Goal: Transaction & Acquisition: Purchase product/service

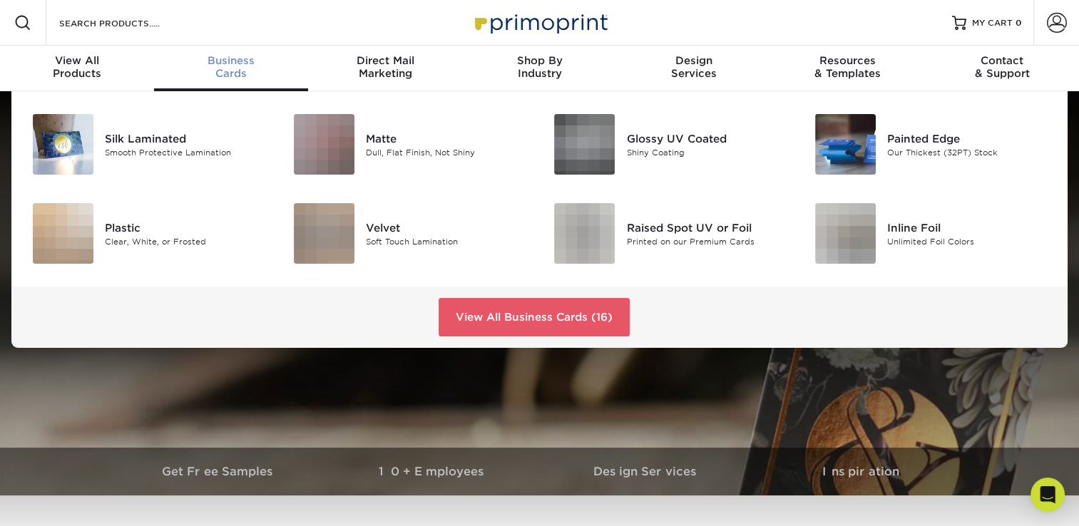
click at [221, 62] on span "Business" at bounding box center [231, 60] width 154 height 13
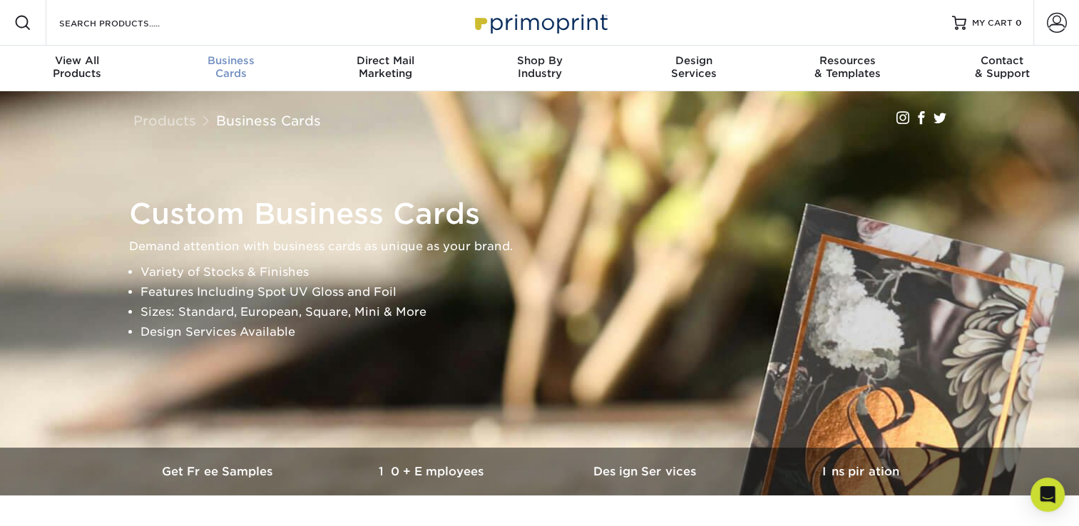
scroll to position [1, 0]
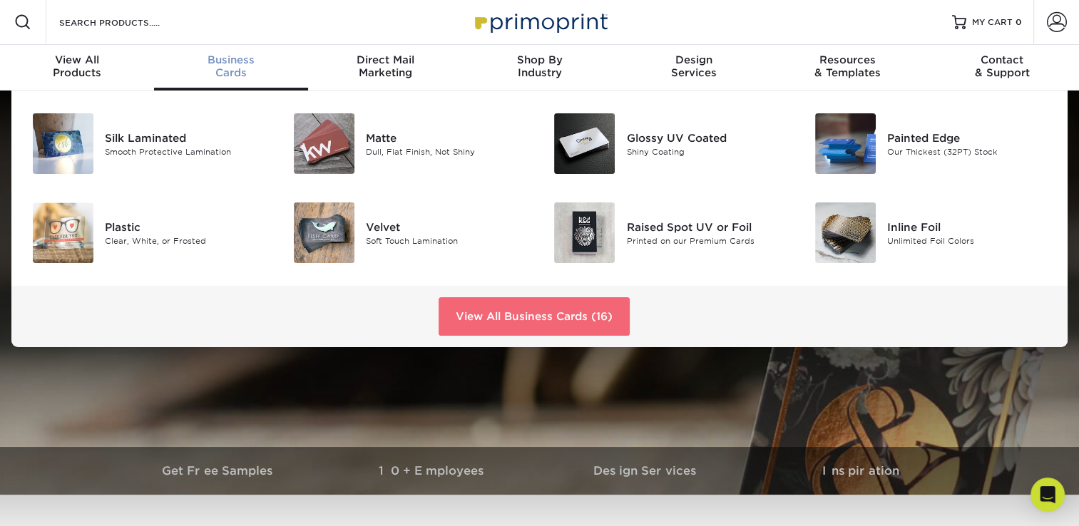
click at [541, 316] on link "View All Business Cards (16)" at bounding box center [534, 316] width 191 height 39
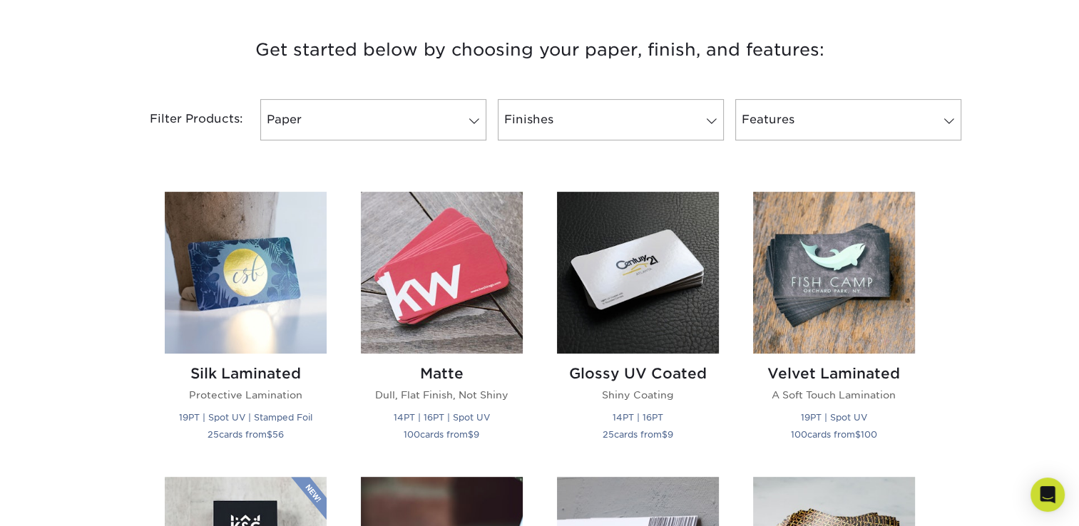
scroll to position [530, 0]
click at [479, 106] on link "Paper" at bounding box center [373, 118] width 226 height 41
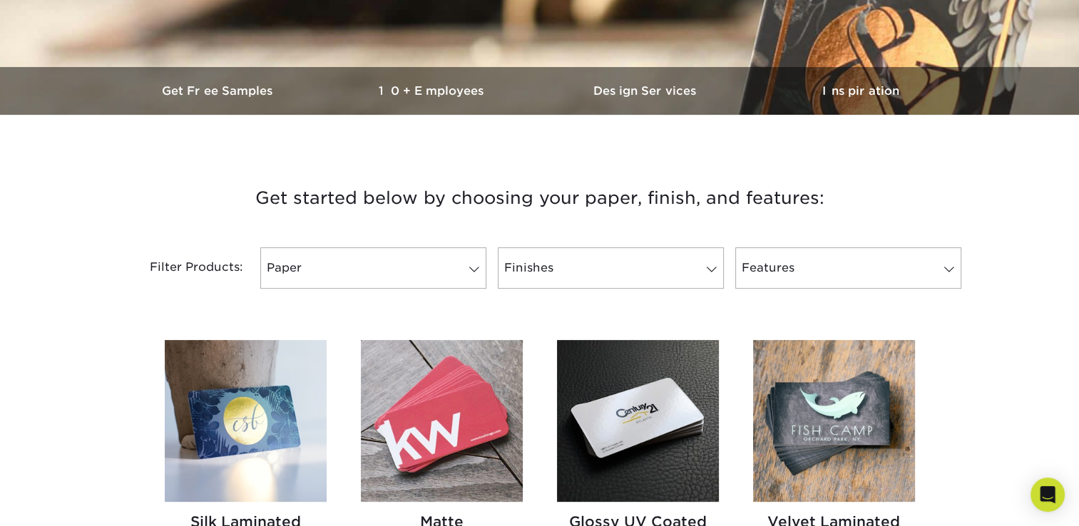
scroll to position [384, 0]
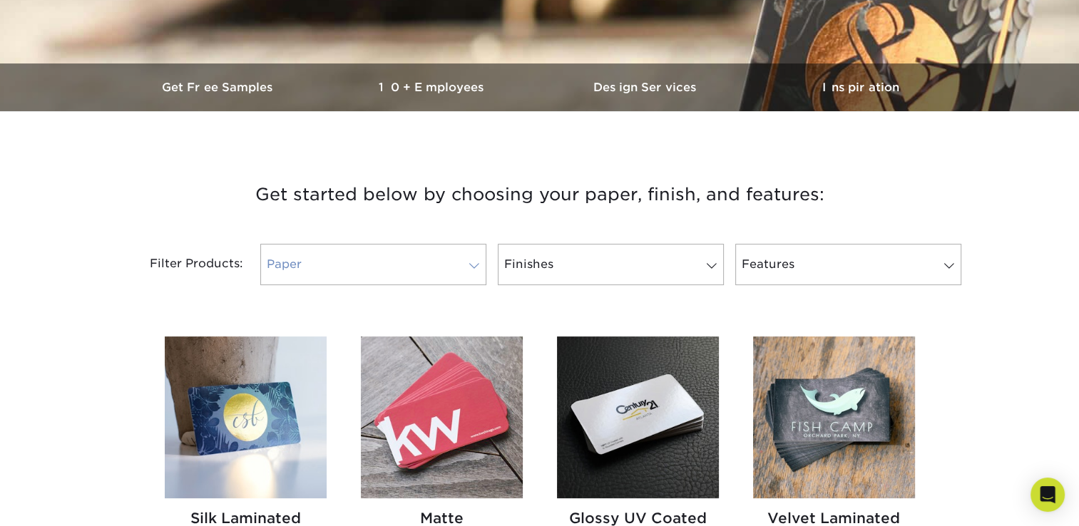
click at [438, 275] on link "Paper" at bounding box center [373, 264] width 226 height 41
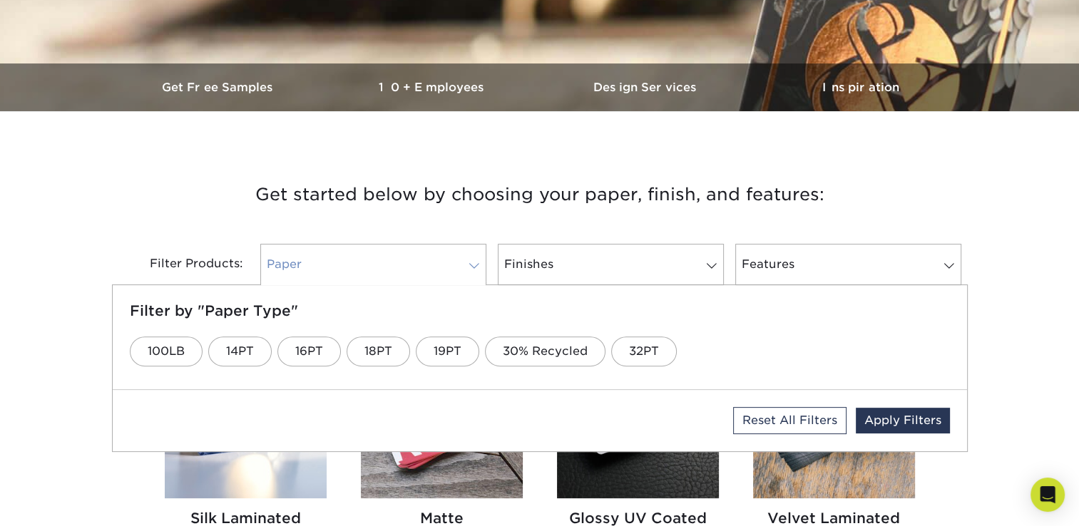
click at [438, 274] on link "Paper" at bounding box center [373, 264] width 226 height 41
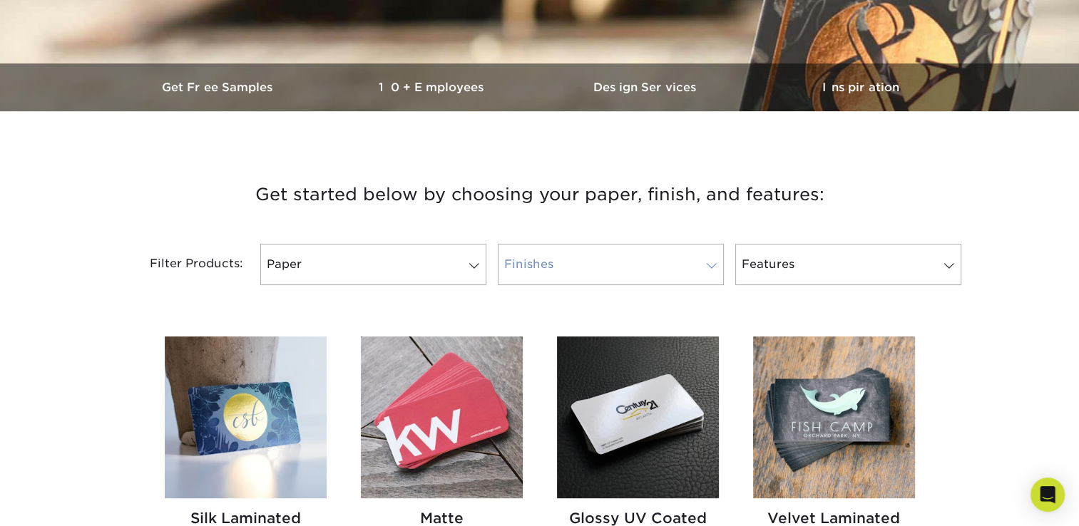
click at [616, 260] on link "Finishes" at bounding box center [611, 264] width 226 height 41
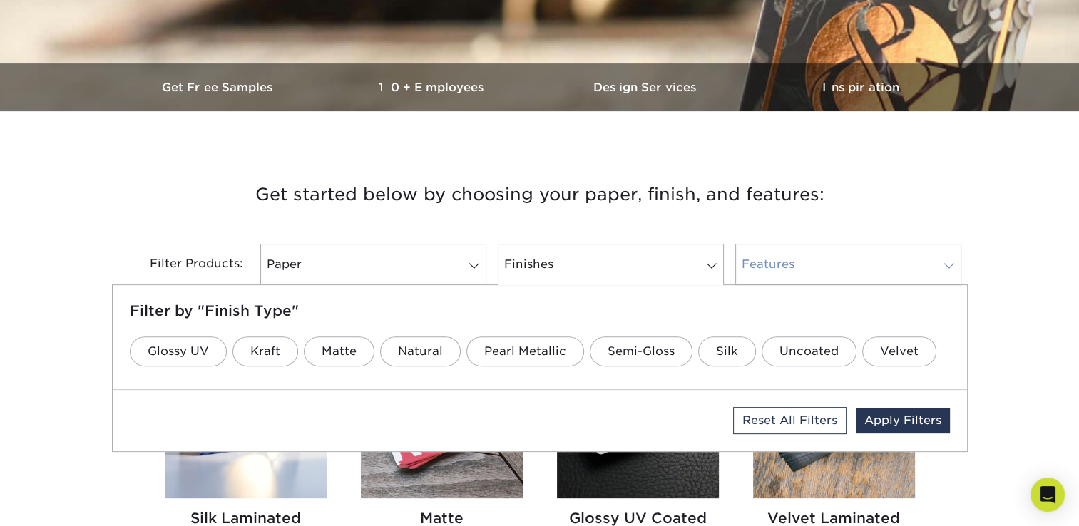
click at [819, 253] on link "Features" at bounding box center [848, 264] width 226 height 41
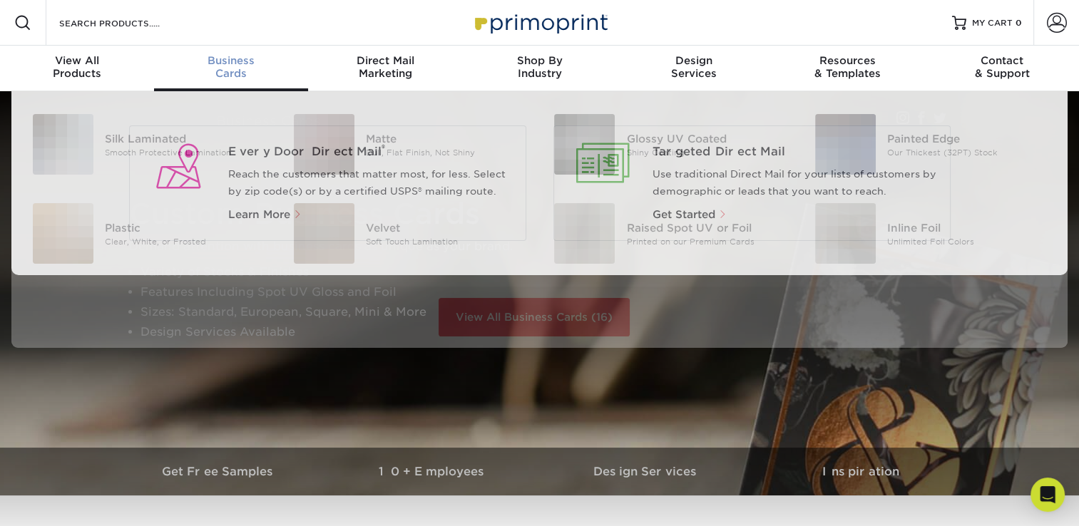
scroll to position [1, 0]
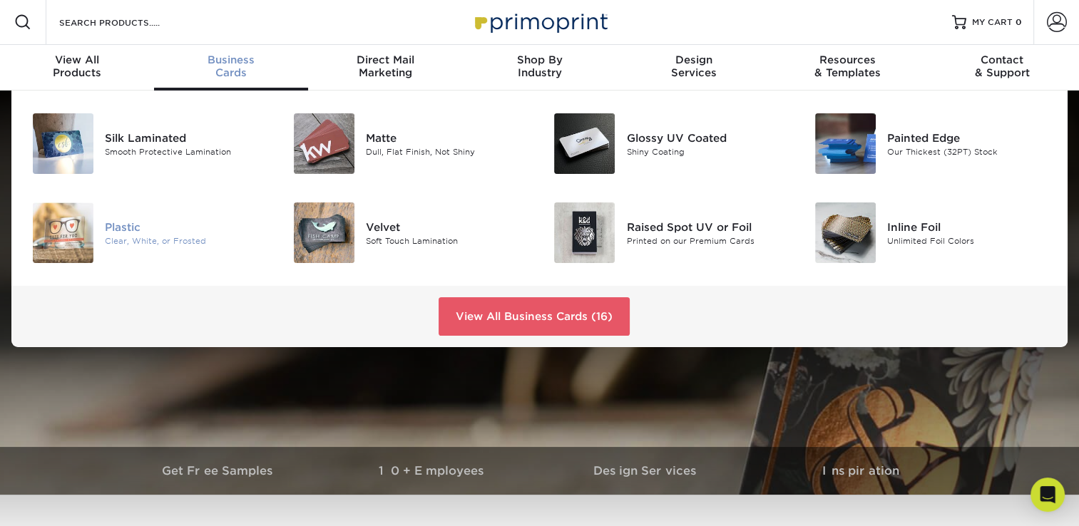
click at [135, 230] on div "Plastic" at bounding box center [186, 227] width 163 height 16
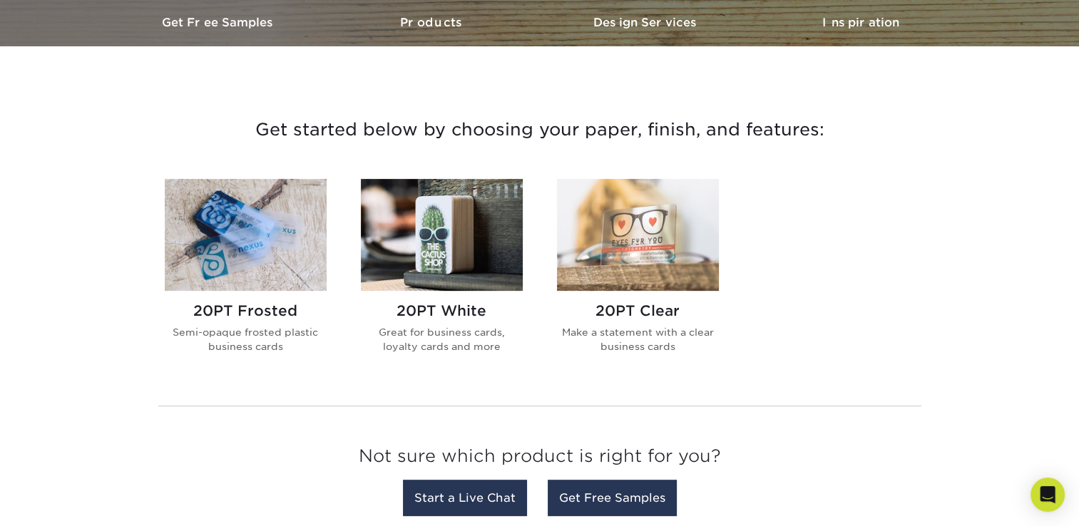
scroll to position [448, 0]
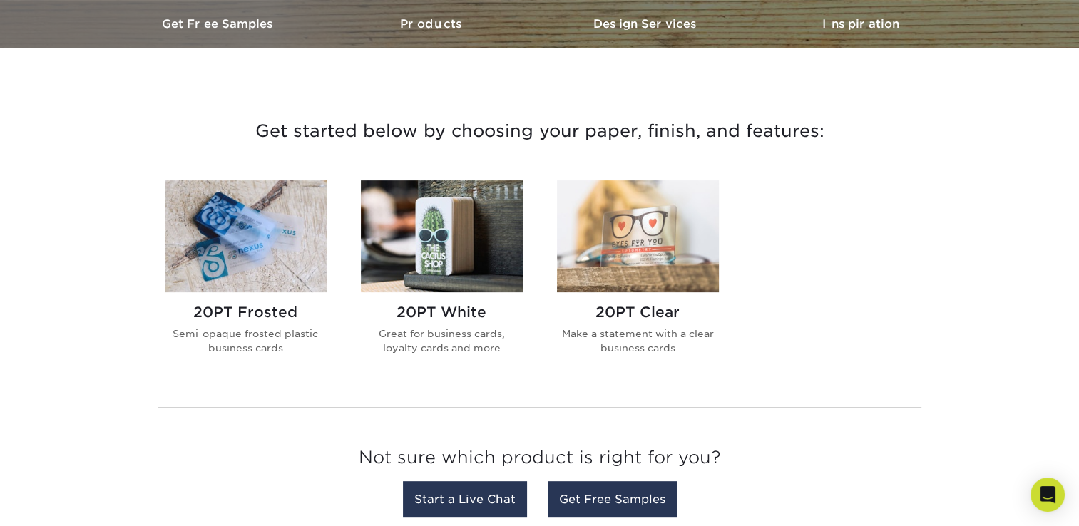
click at [413, 305] on h2 "20PT White" at bounding box center [442, 312] width 162 height 17
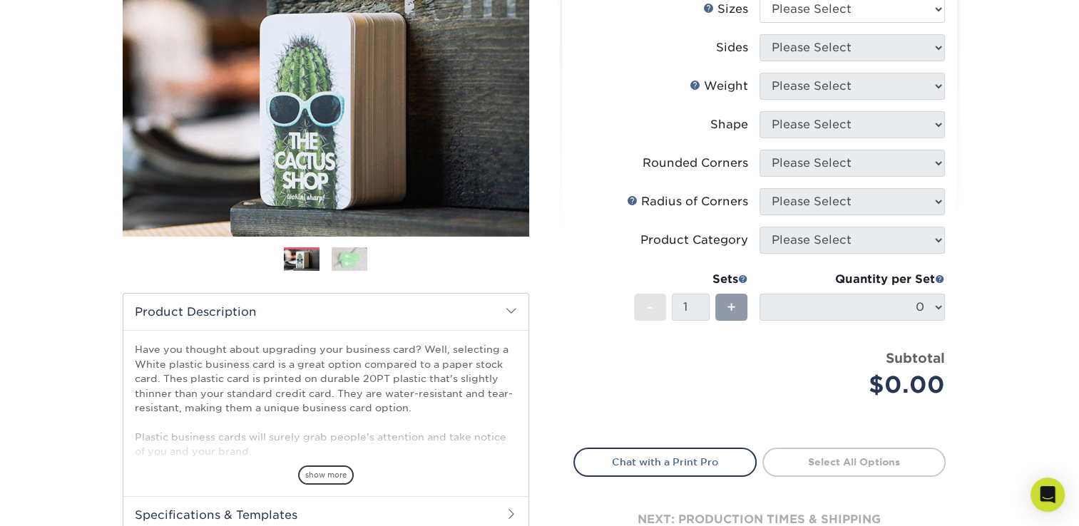
scroll to position [22, 0]
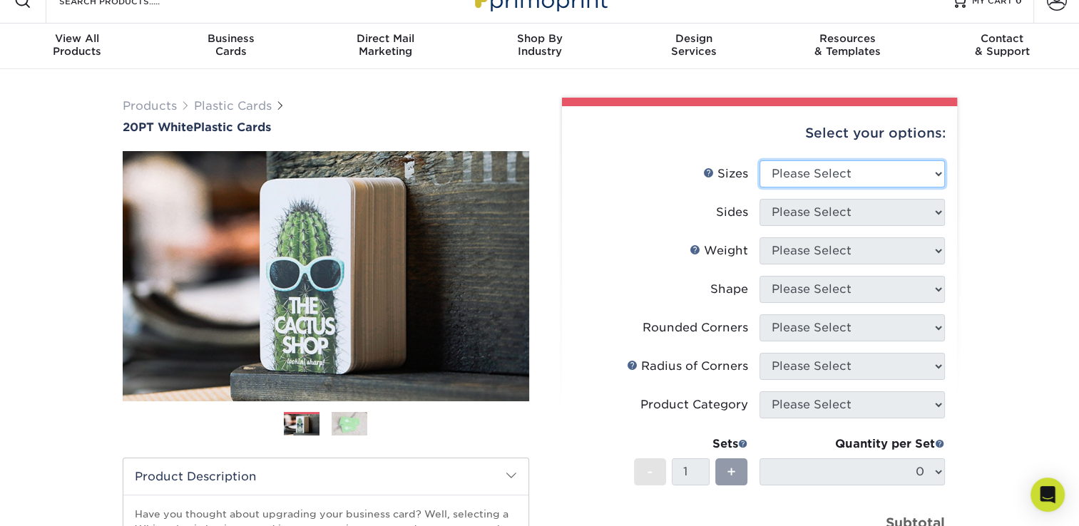
click at [875, 184] on select "Please Select 2" x 3.5" 2" x 8" 2.12" x 3.375" 2.5" x 2.5" 4.25" x 6"" at bounding box center [852, 173] width 185 height 27
select select "2.00x3.50"
click at [760, 160] on select "Please Select 2" x 3.5" 2" x 8" 2.12" x 3.375" 2.5" x 2.5" 4.25" x 6"" at bounding box center [852, 173] width 185 height 27
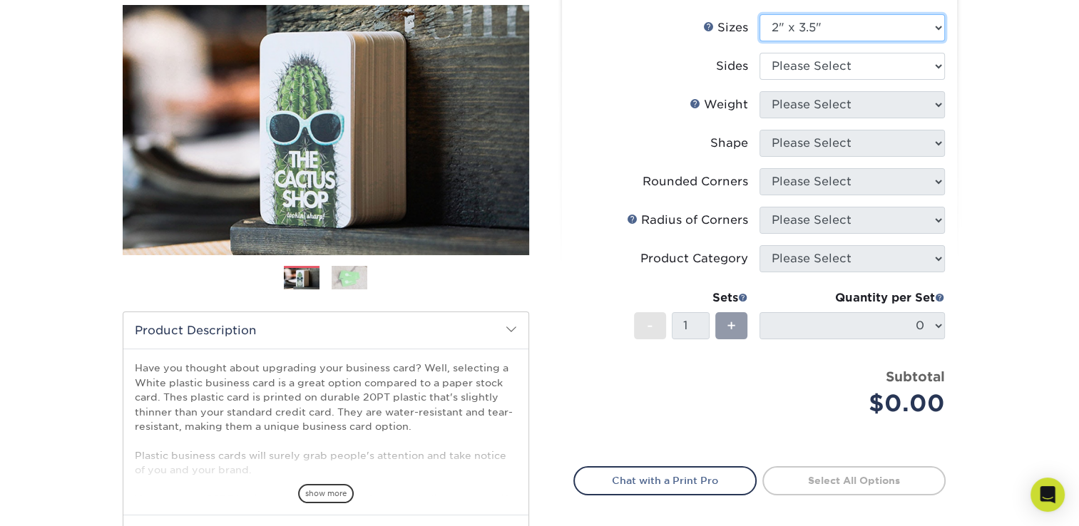
scroll to position [168, 0]
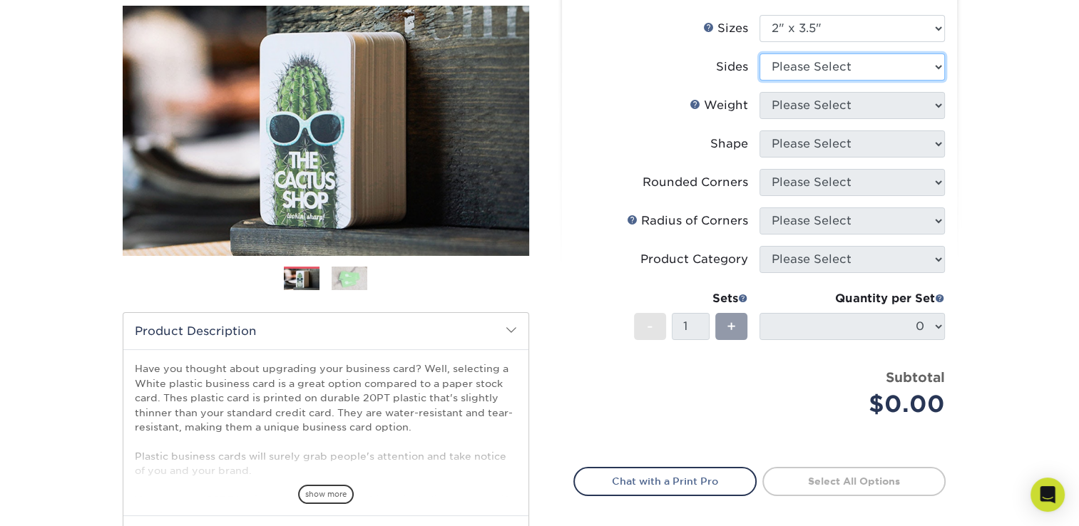
click at [879, 64] on select "Please Select Print Both Sides Print Front Only" at bounding box center [852, 66] width 185 height 27
select select "13abbda7-1d64-4f25-8bb2-c179b224825d"
click at [760, 53] on select "Please Select Print Both Sides Print Front Only" at bounding box center [852, 66] width 185 height 27
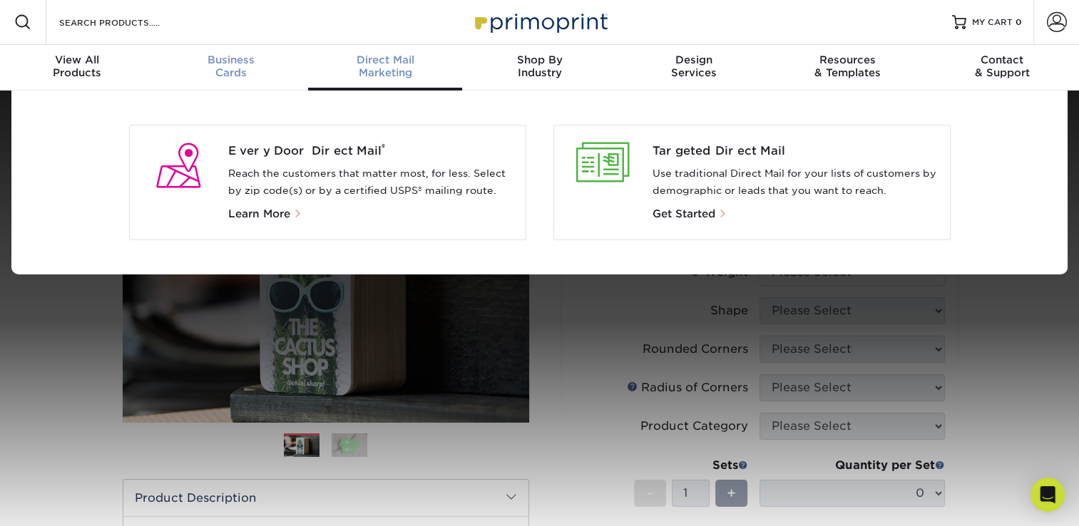
scroll to position [1, 0]
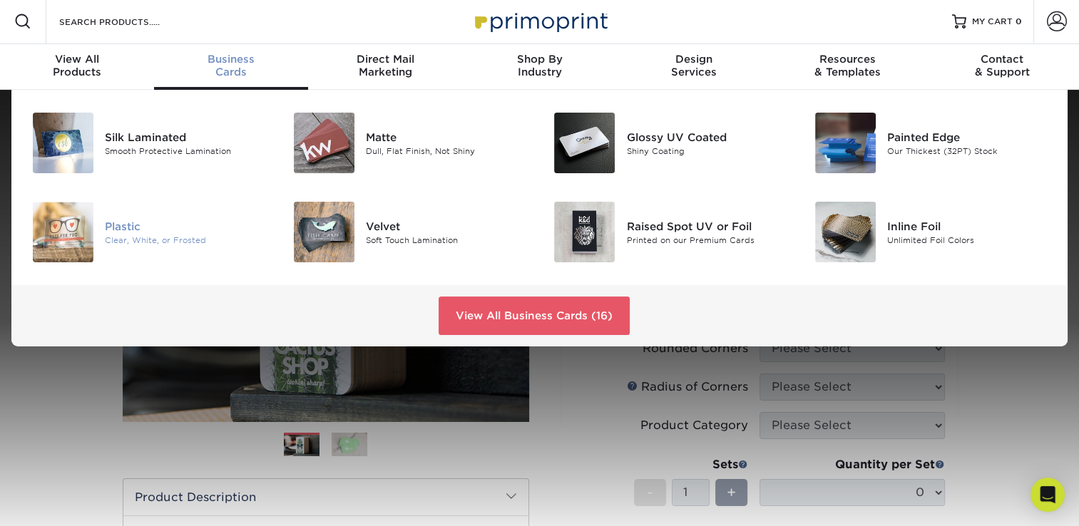
click at [126, 221] on div "Plastic" at bounding box center [186, 226] width 163 height 16
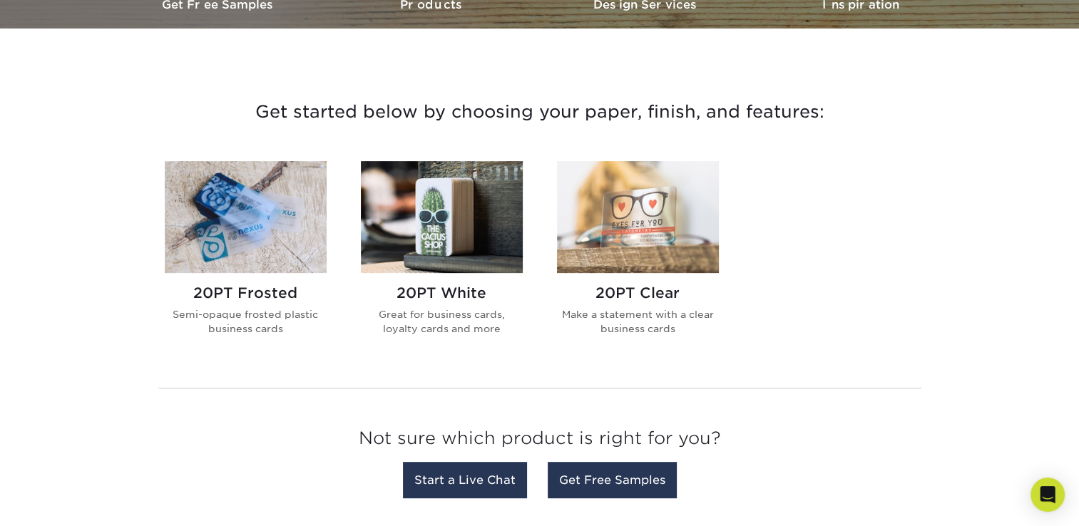
scroll to position [466, 0]
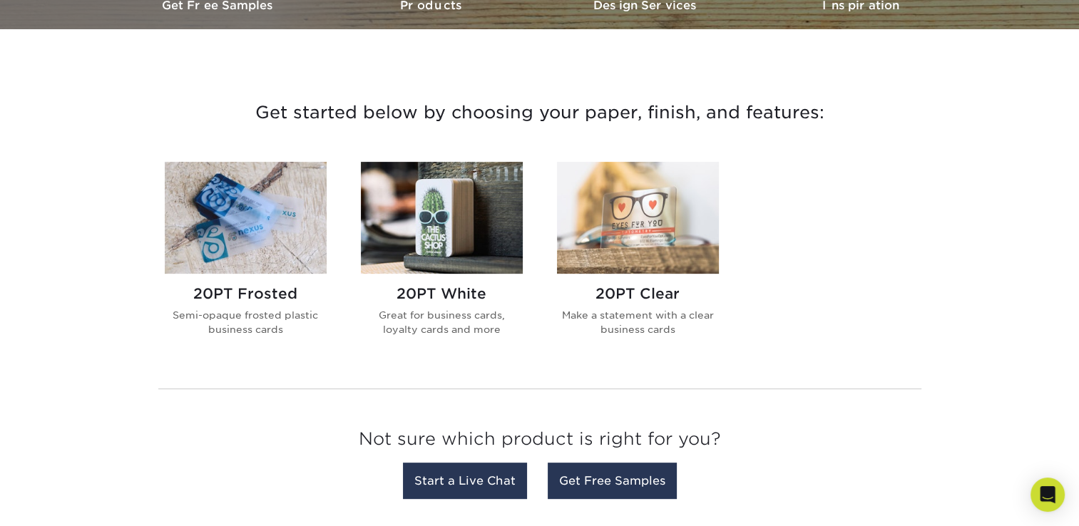
click at [218, 292] on h2 "20PT Frosted" at bounding box center [246, 293] width 162 height 17
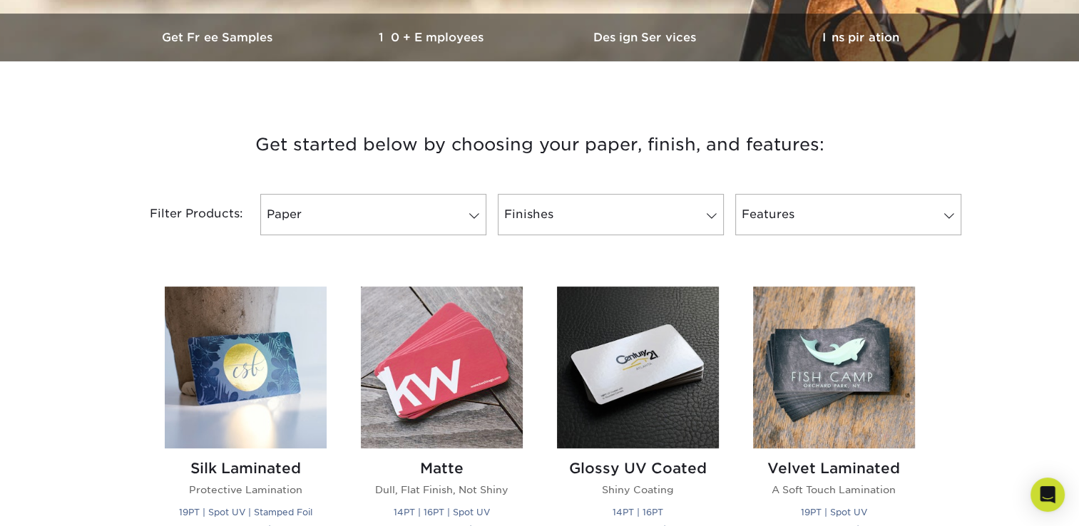
scroll to position [542, 0]
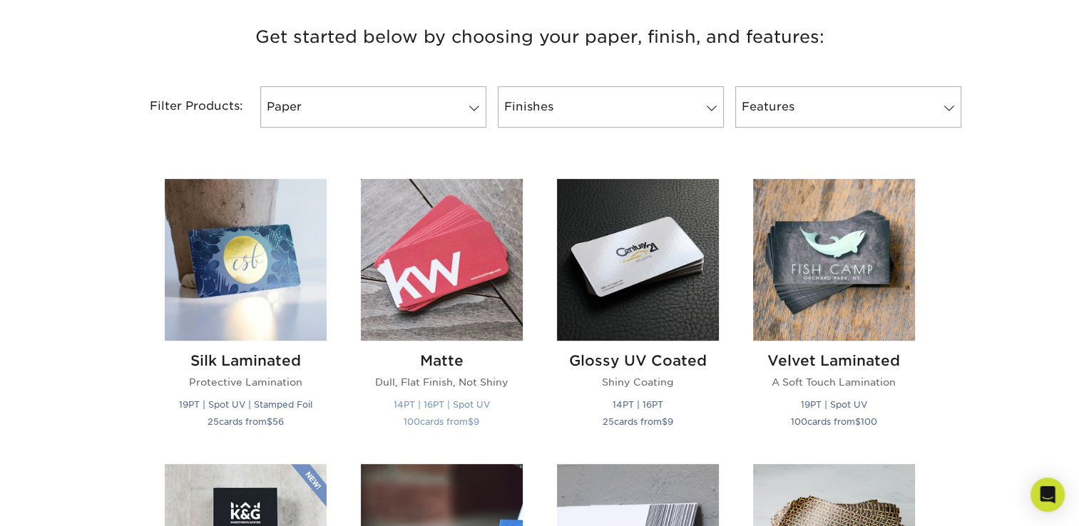
click at [456, 276] on img at bounding box center [442, 260] width 162 height 162
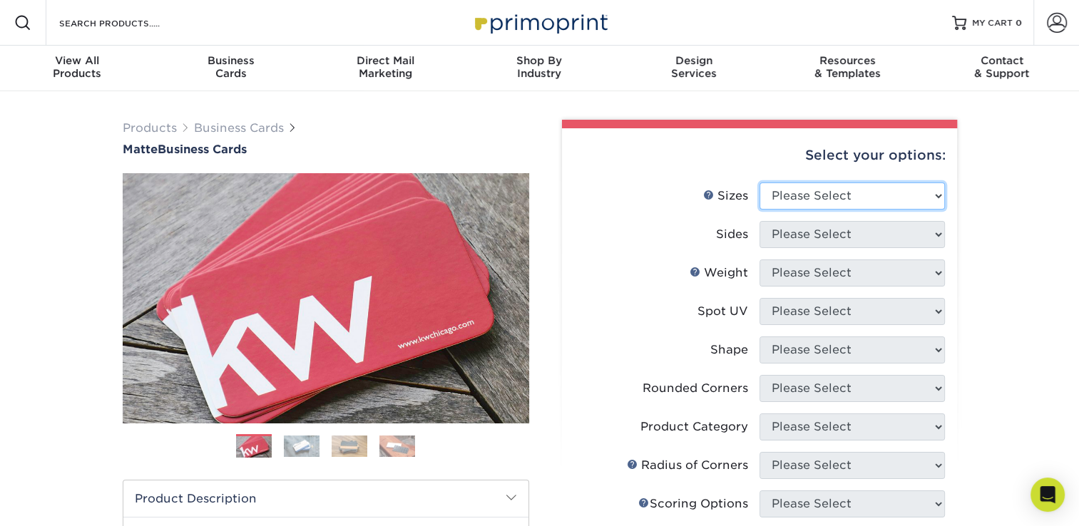
click at [824, 190] on select "Please Select 1.5" x 3.5" - Mini 1.75" x 3.5" - Mini 2" x 2" - Square 2" x 3" -…" at bounding box center [852, 196] width 185 height 27
click at [760, 183] on select "Please Select 1.5" x 3.5" - Mini 1.75" x 3.5" - Mini 2" x 2" - Square 2" x 3" -…" at bounding box center [852, 196] width 185 height 27
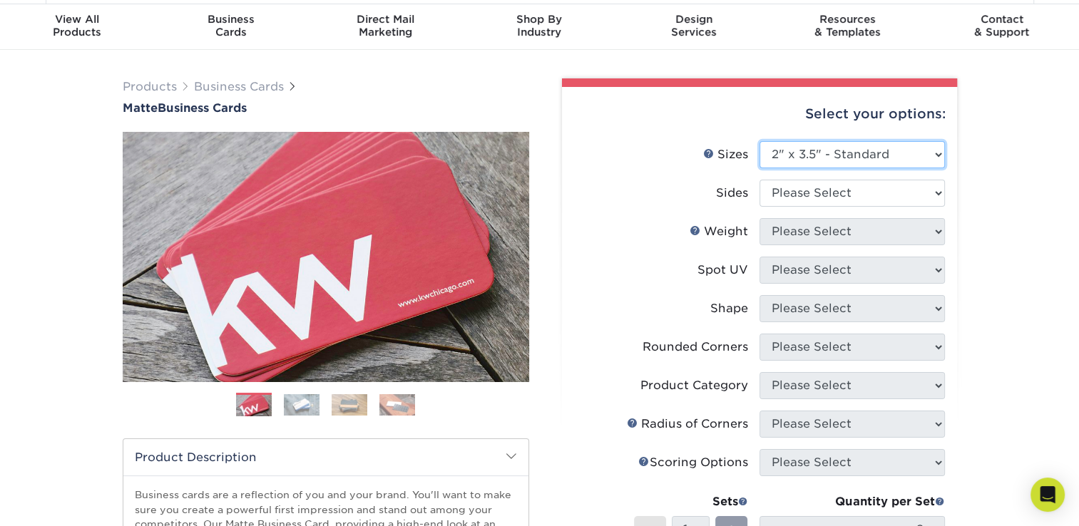
scroll to position [40, 0]
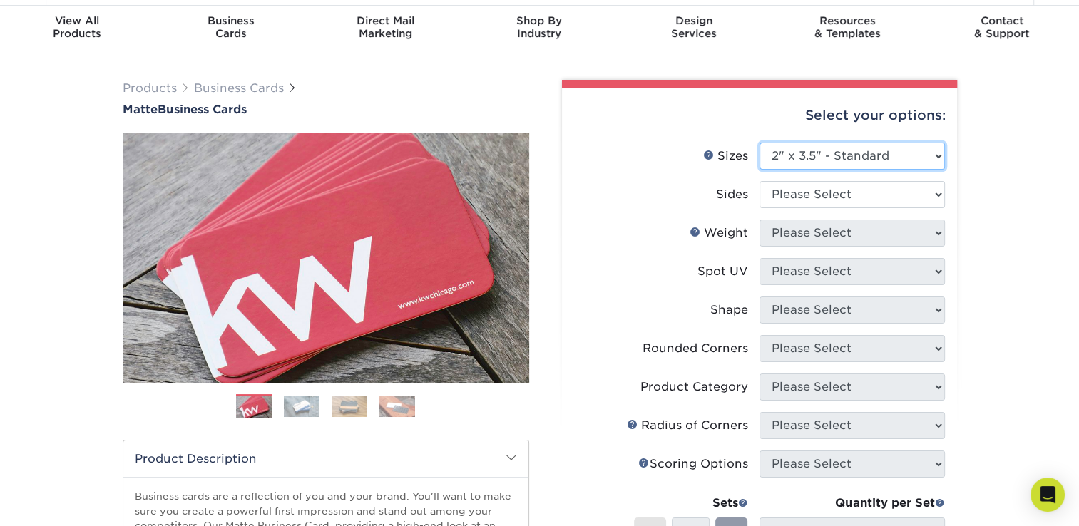
click at [859, 158] on select "Please Select 1.5" x 3.5" - Mini 1.75" x 3.5" - Mini 2" x 2" - Square 2" x 3" -…" at bounding box center [852, 156] width 185 height 27
select select "2.50x2.50"
click at [760, 143] on select "Please Select 1.5" x 3.5" - Mini 1.75" x 3.5" - Mini 2" x 2" - Square 2" x 3" -…" at bounding box center [852, 156] width 185 height 27
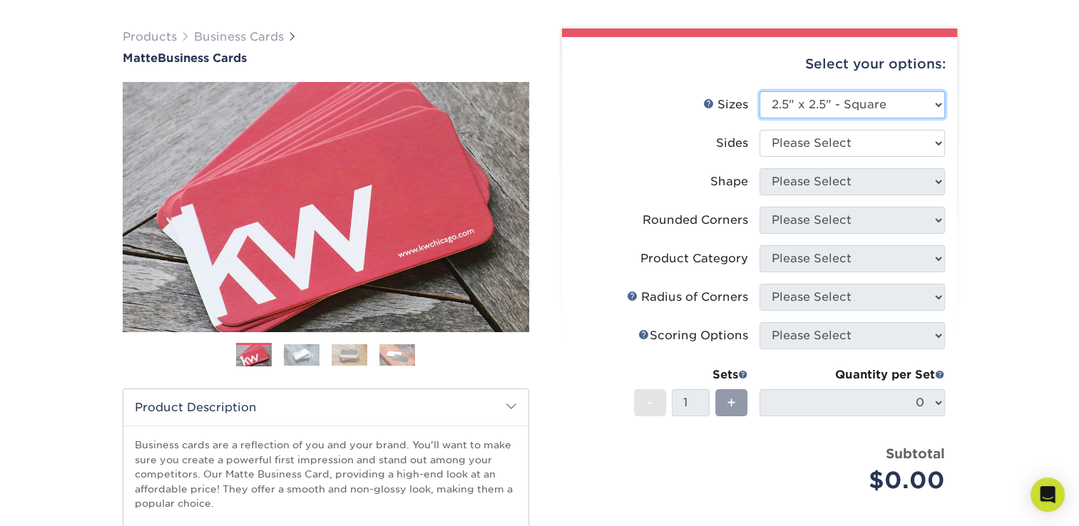
scroll to position [91, 0]
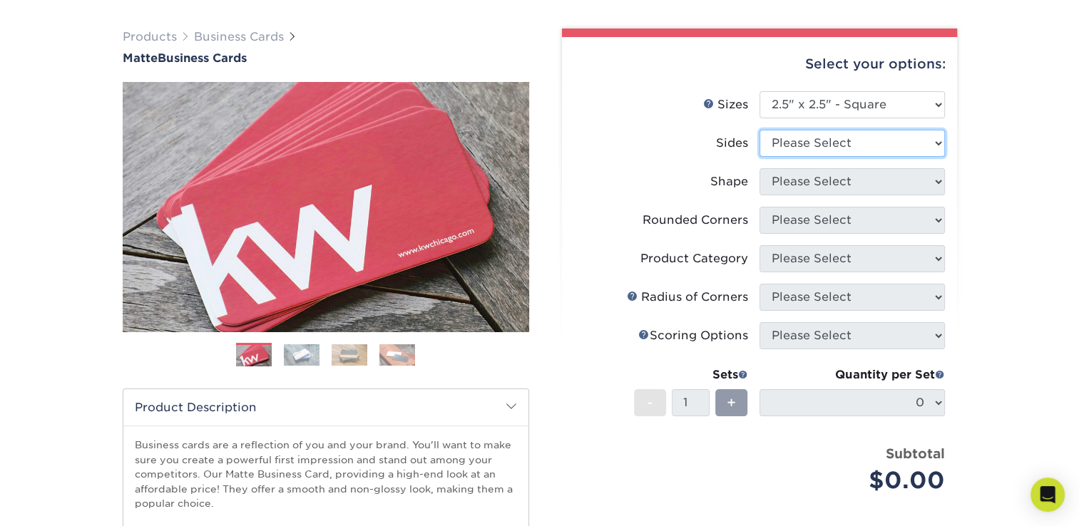
click at [849, 150] on select "Please Select Print Both Sides Print Front Only" at bounding box center [852, 143] width 185 height 27
select select "13abbda7-1d64-4f25-8bb2-c179b224825d"
click at [760, 130] on select "Please Select Print Both Sides Print Front Only" at bounding box center [852, 143] width 185 height 27
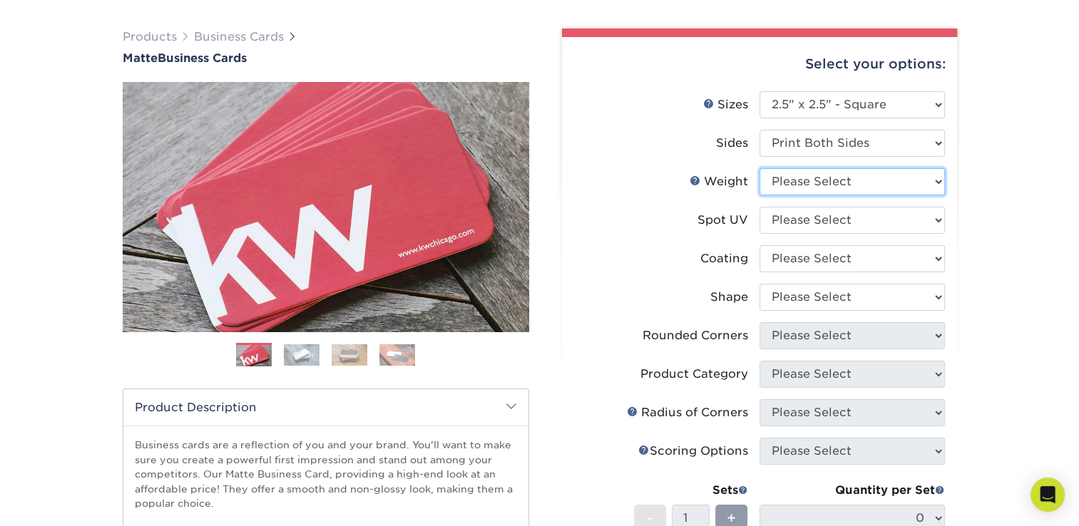
click at [805, 185] on select "Please Select 16PT 14PT" at bounding box center [852, 181] width 185 height 27
click at [760, 168] on select "Please Select 16PT 14PT" at bounding box center [852, 181] width 185 height 27
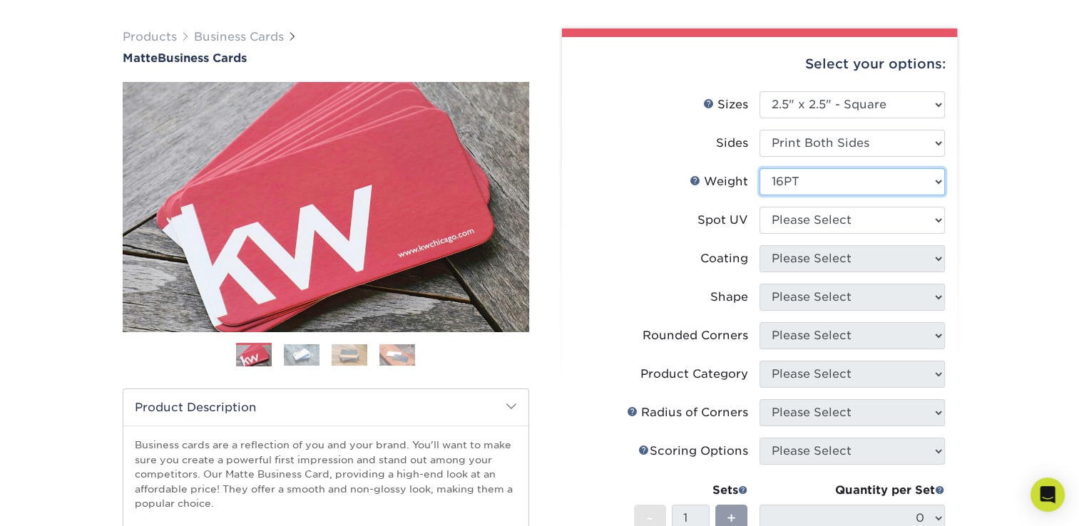
click at [801, 178] on select "Please Select 16PT 14PT" at bounding box center [852, 181] width 185 height 27
select select "14PT"
click at [760, 168] on select "Please Select 16PT 14PT" at bounding box center [852, 181] width 185 height 27
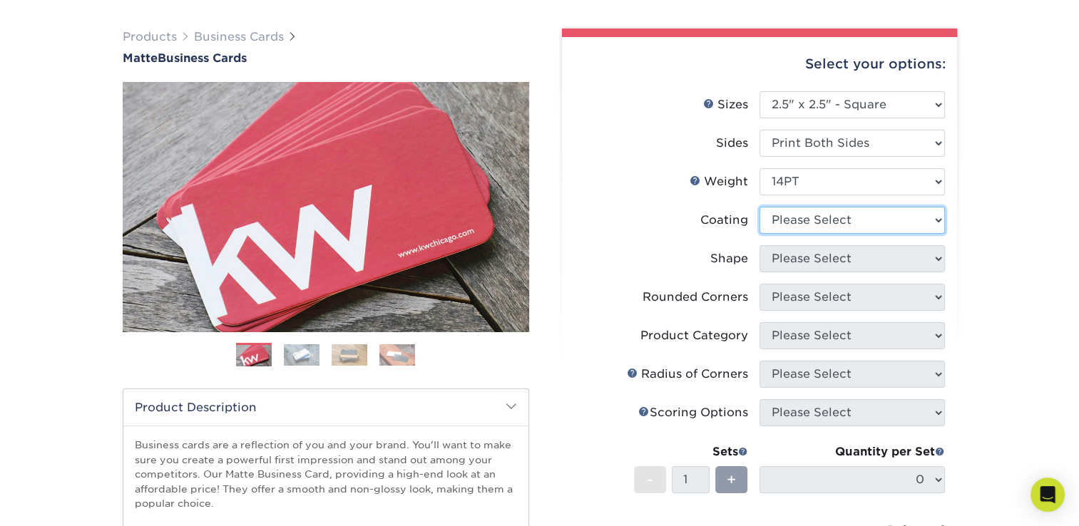
click at [816, 216] on select at bounding box center [852, 220] width 185 height 27
select select "121bb7b5-3b4d-429f-bd8d-bbf80e953313"
click at [760, 207] on select at bounding box center [852, 220] width 185 height 27
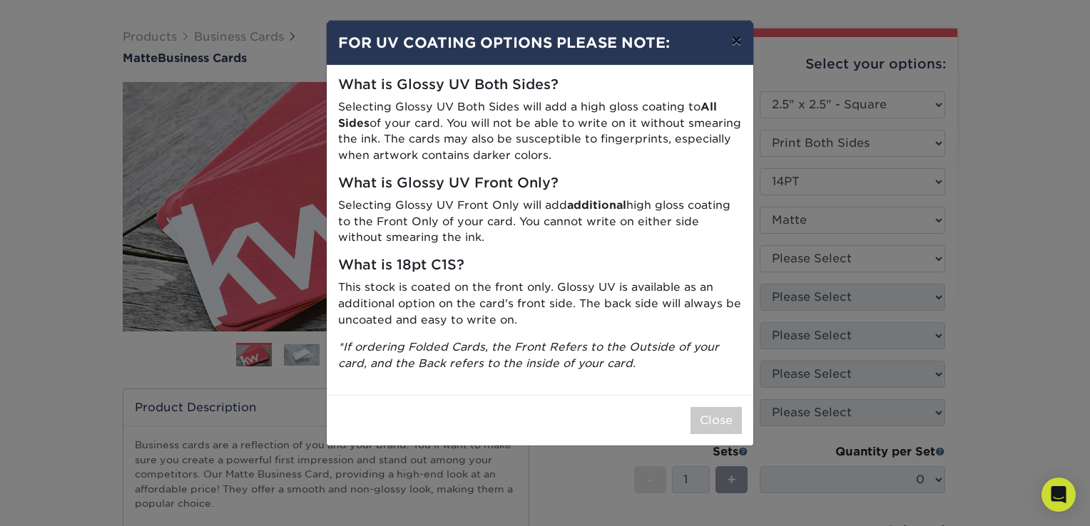
click at [738, 39] on button "×" at bounding box center [736, 41] width 33 height 40
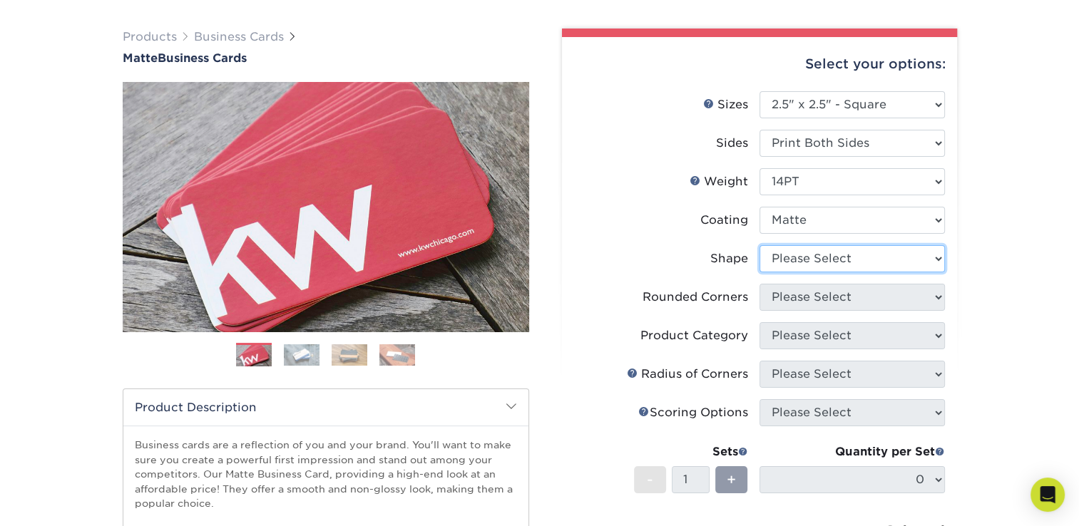
click at [867, 250] on select "Please Select Standard" at bounding box center [852, 258] width 185 height 27
select select "standard"
click at [760, 245] on select "Please Select Standard" at bounding box center [852, 258] width 185 height 27
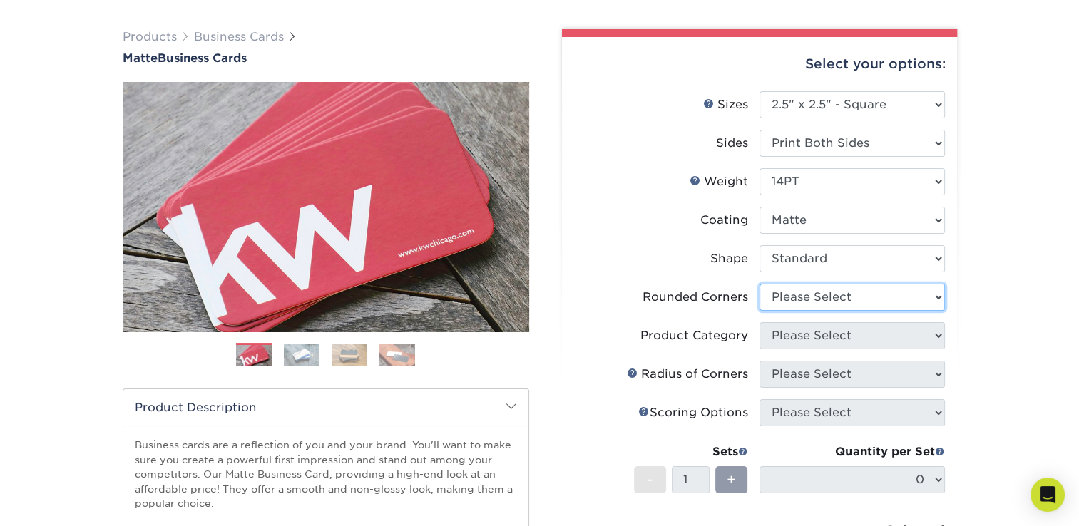
click at [805, 295] on select "Please Select Yes - Round 2 Corners Yes - Round 4 Corners No" at bounding box center [852, 297] width 185 height 27
select select "7672df9e-0e0a-464d-8e1f-920c575e4da3"
click at [760, 284] on select "Please Select Yes - Round 2 Corners Yes - Round 4 Corners No" at bounding box center [852, 297] width 185 height 27
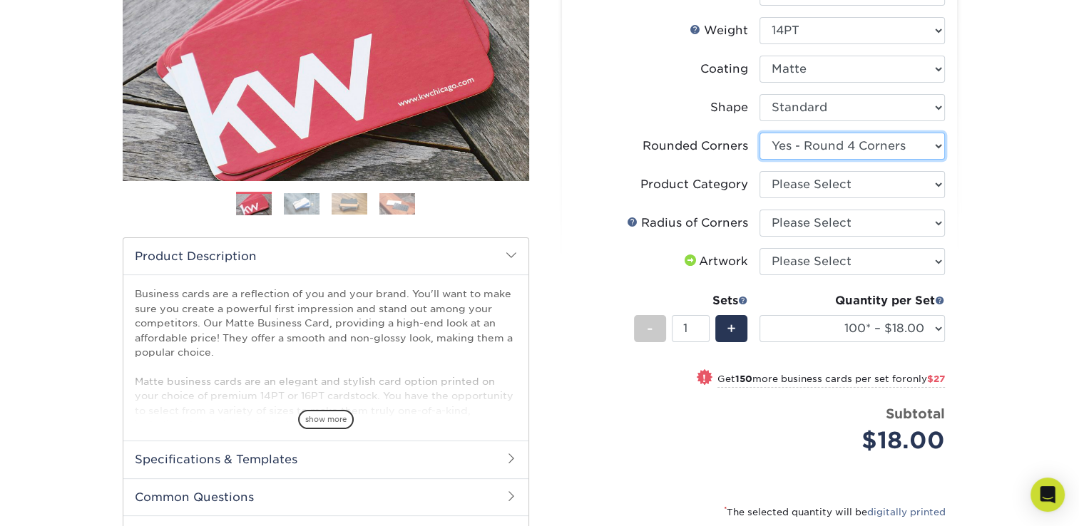
scroll to position [240, 0]
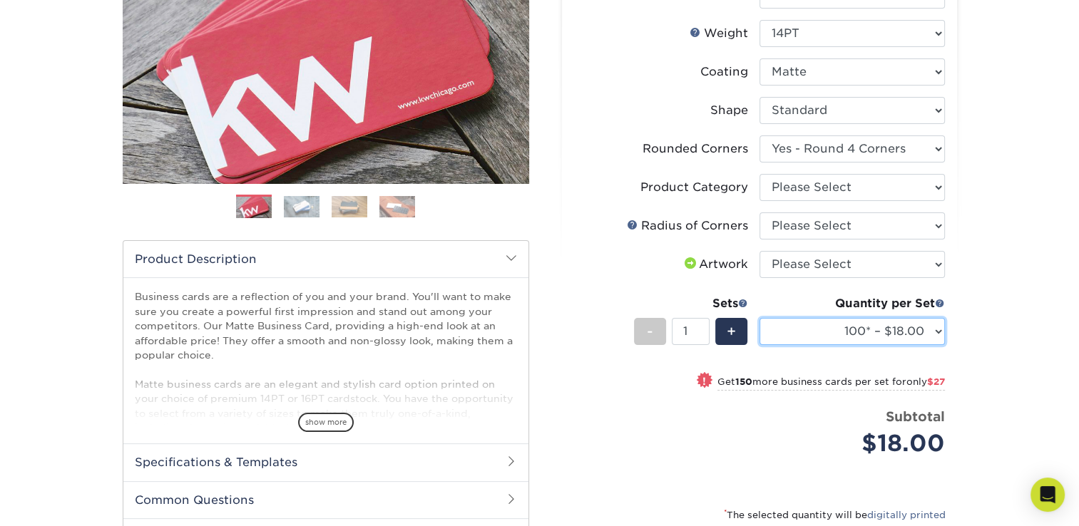
click at [919, 327] on select "100* – $18.00 250* – $45.00 500 – $89.00 1000 – $113.00 2500 – $201.00 5000 – $…" at bounding box center [852, 331] width 185 height 27
click at [1005, 299] on div "Products Business Cards Matte Business Cards Previous Next 100 $ 9" at bounding box center [539, 276] width 1079 height 849
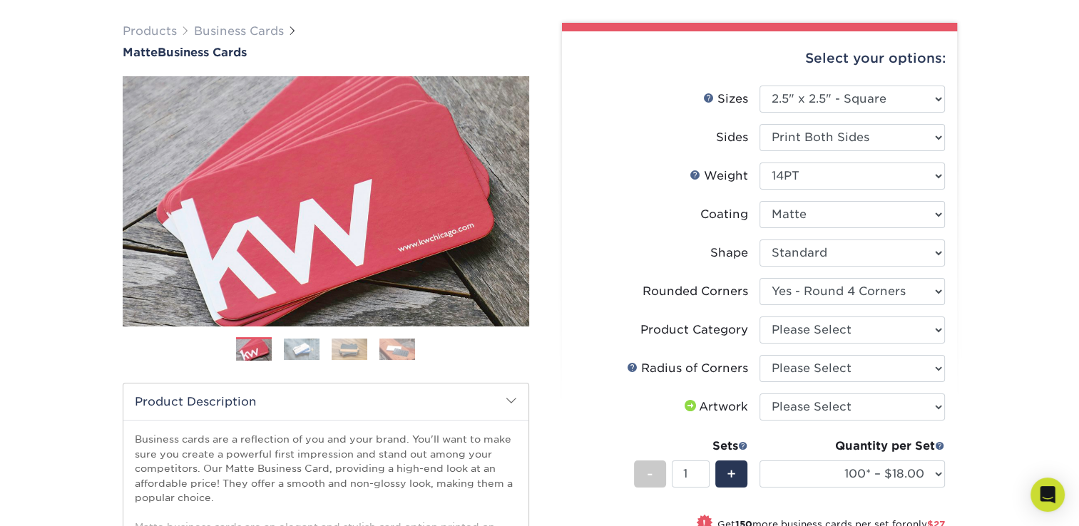
scroll to position [91, 0]
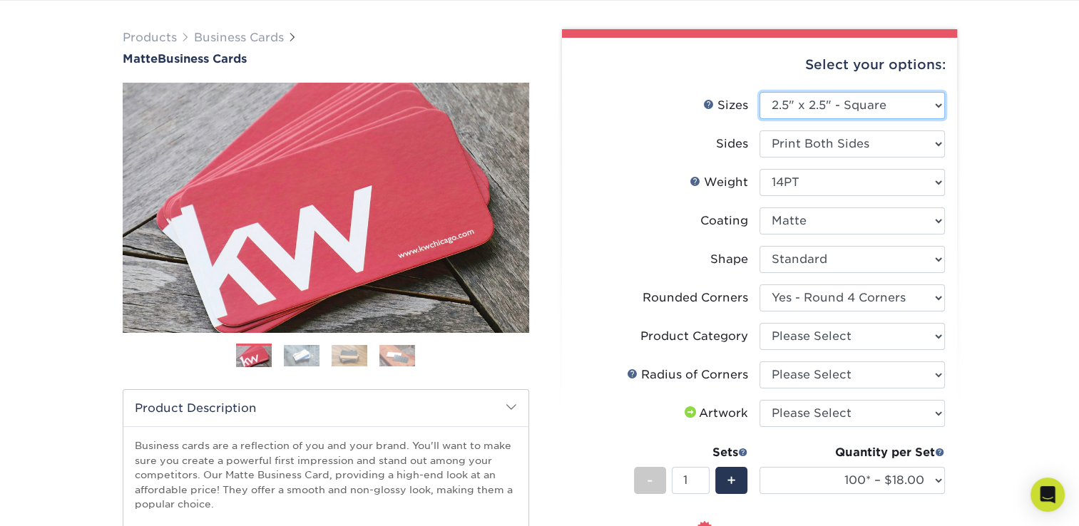
click at [884, 110] on select "Please Select 1.5" x 3.5" - Mini 1.75" x 3.5" - Mini 2" x 2" - Square 2" x 3" -…" at bounding box center [852, 105] width 185 height 27
select select "2.00x3.50"
click at [760, 92] on select "Please Select 1.5" x 3.5" - Mini 1.75" x 3.5" - Mini 2" x 2" - Square 2" x 3" -…" at bounding box center [852, 105] width 185 height 27
select select "-1"
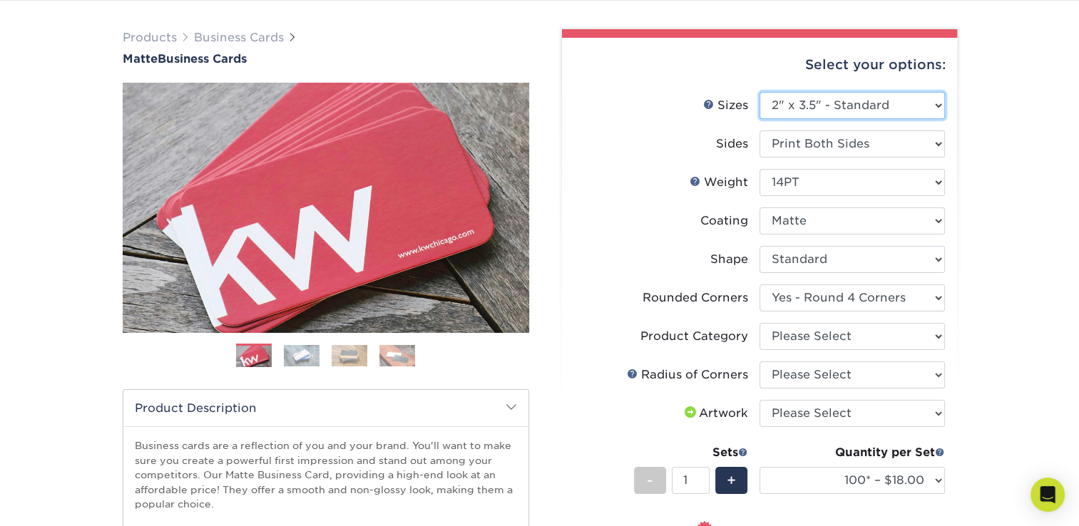
select select
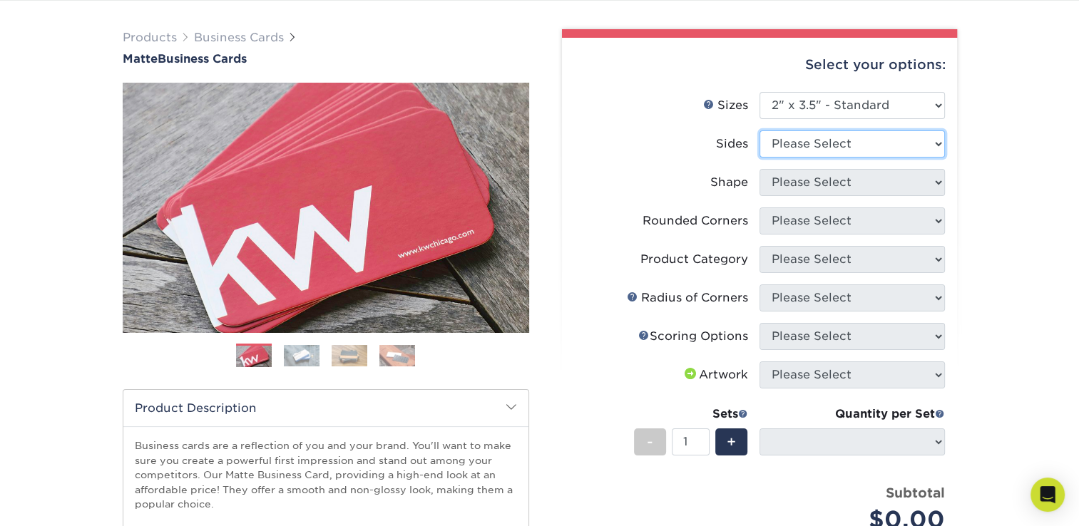
drag, startPoint x: 816, startPoint y: 147, endPoint x: 814, endPoint y: 138, distance: 8.8
click at [816, 147] on select "Please Select Print Both Sides Print Front Only" at bounding box center [852, 144] width 185 height 27
select select "13abbda7-1d64-4f25-8bb2-c179b224825d"
click at [760, 131] on select "Please Select Print Both Sides Print Front Only" at bounding box center [852, 144] width 185 height 27
select select
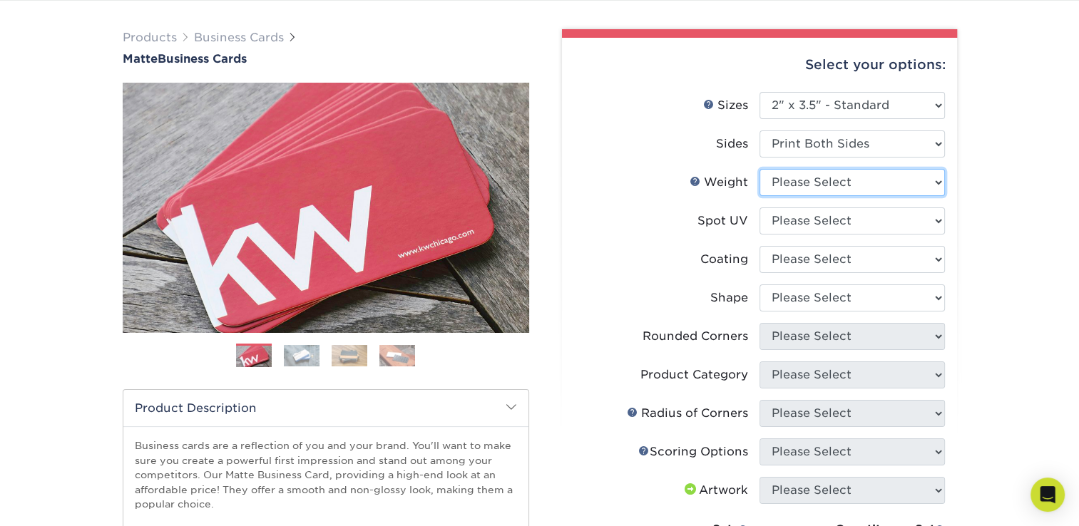
click at [811, 176] on select "Please Select 16PT 14PT" at bounding box center [852, 182] width 185 height 27
select select "14PT"
click at [760, 169] on select "Please Select 16PT 14PT" at bounding box center [852, 182] width 185 height 27
select select
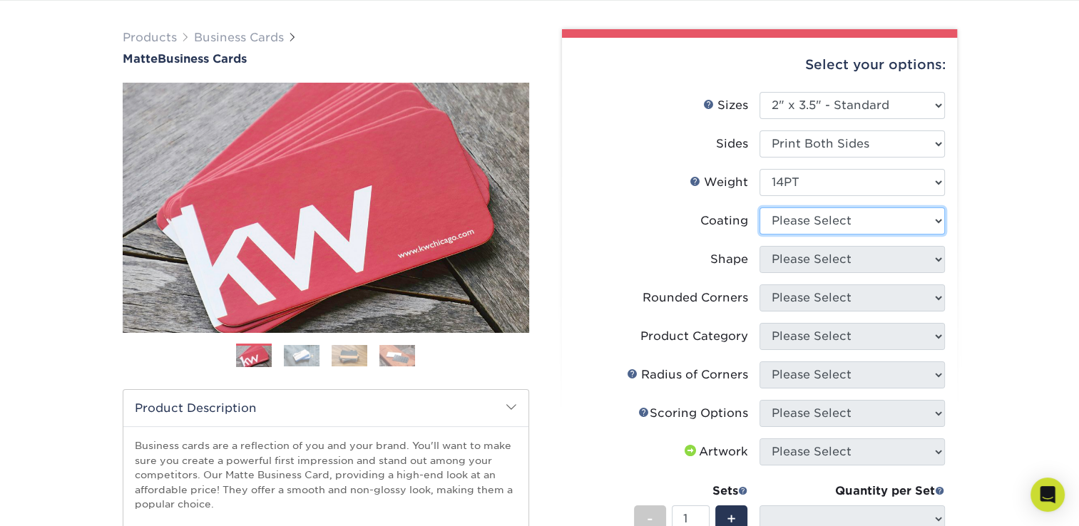
click at [801, 217] on select at bounding box center [852, 221] width 185 height 27
select select "121bb7b5-3b4d-429f-bd8d-bbf80e953313"
click at [760, 208] on select at bounding box center [852, 221] width 185 height 27
select select
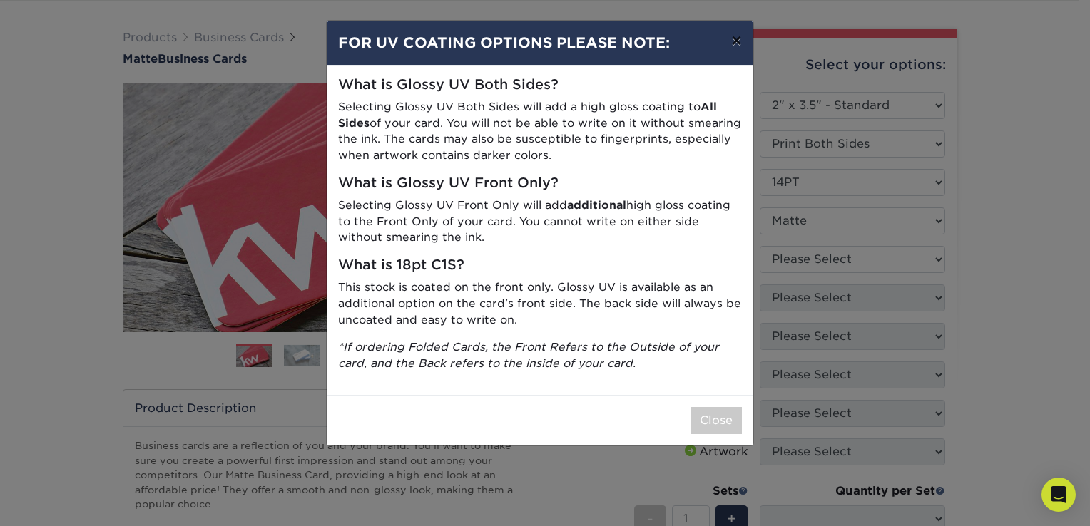
click at [742, 39] on button "×" at bounding box center [736, 41] width 33 height 40
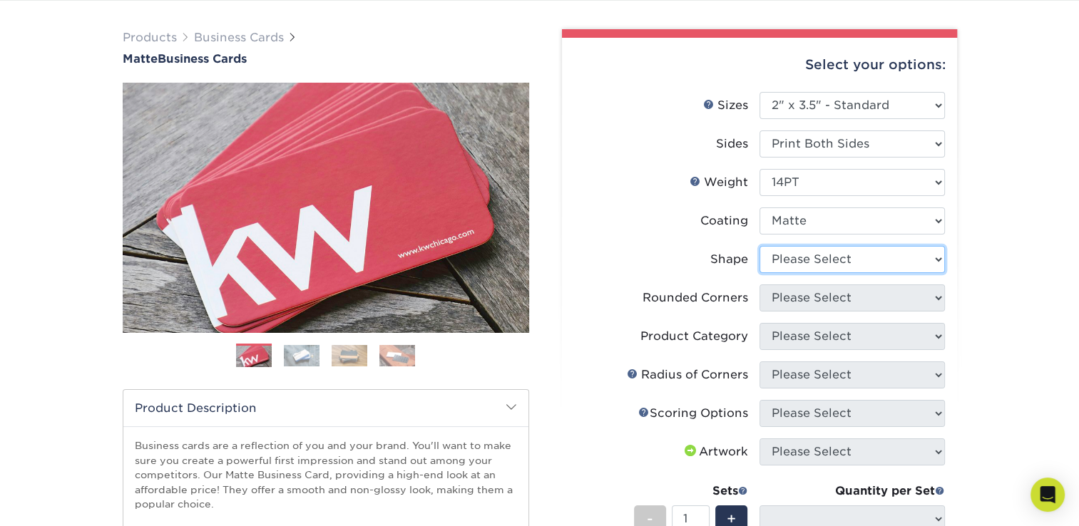
click at [853, 266] on select "Please Select Standard" at bounding box center [852, 259] width 185 height 27
select select "standard"
click at [760, 246] on select "Please Select Standard" at bounding box center [852, 259] width 185 height 27
select select
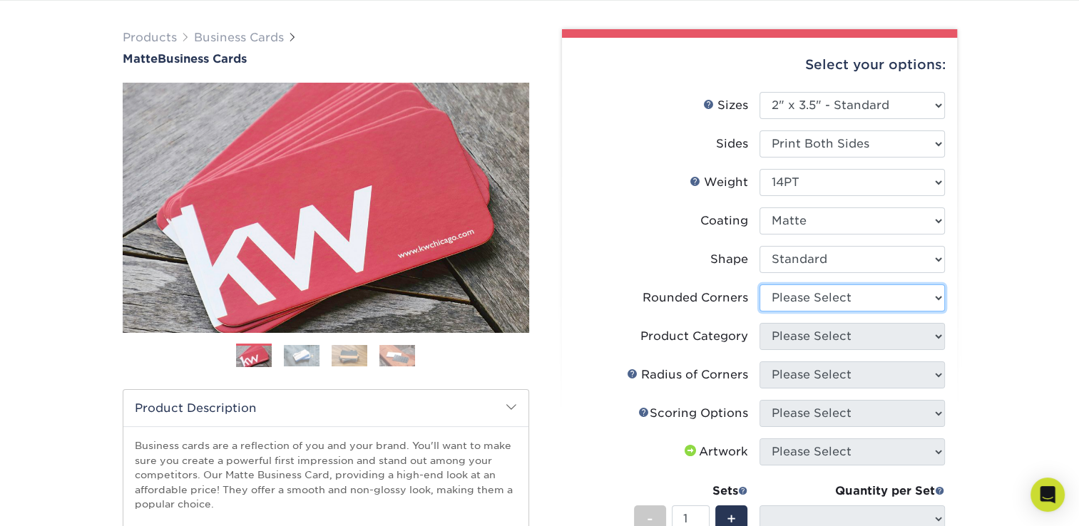
click at [815, 303] on select "Please Select Yes - Round 2 Corners Yes - Round 4 Corners No" at bounding box center [852, 298] width 185 height 27
select select "7672df9e-0e0a-464d-8e1f-920c575e4da3"
click at [760, 285] on select "Please Select Yes - Round 2 Corners Yes - Round 4 Corners No" at bounding box center [852, 298] width 185 height 27
select select "-1"
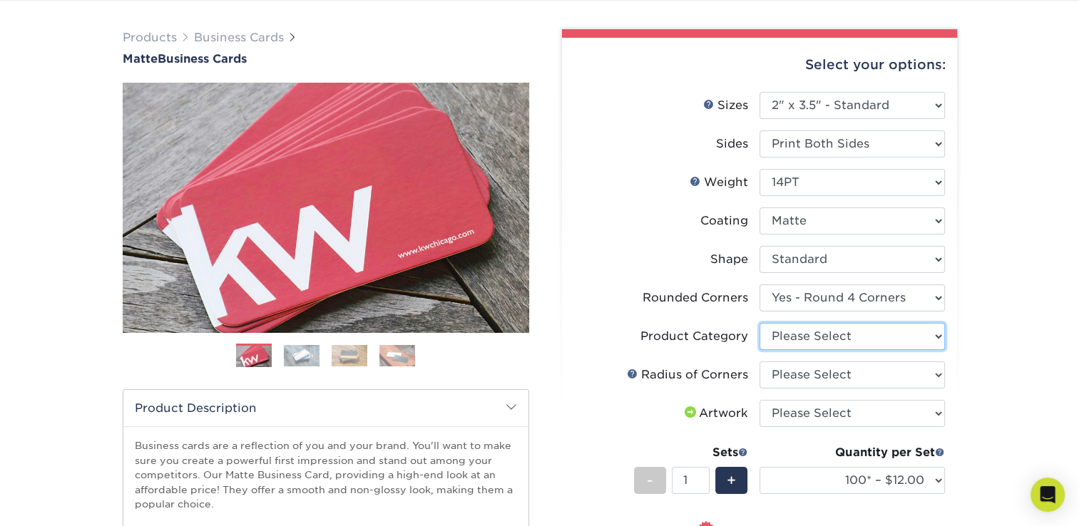
click at [812, 338] on select "Please Select Business Cards" at bounding box center [852, 336] width 185 height 27
select select "3b5148f1-0588-4f88-a218-97bcfdce65c1"
click at [760, 323] on select "Please Select Business Cards" at bounding box center [852, 336] width 185 height 27
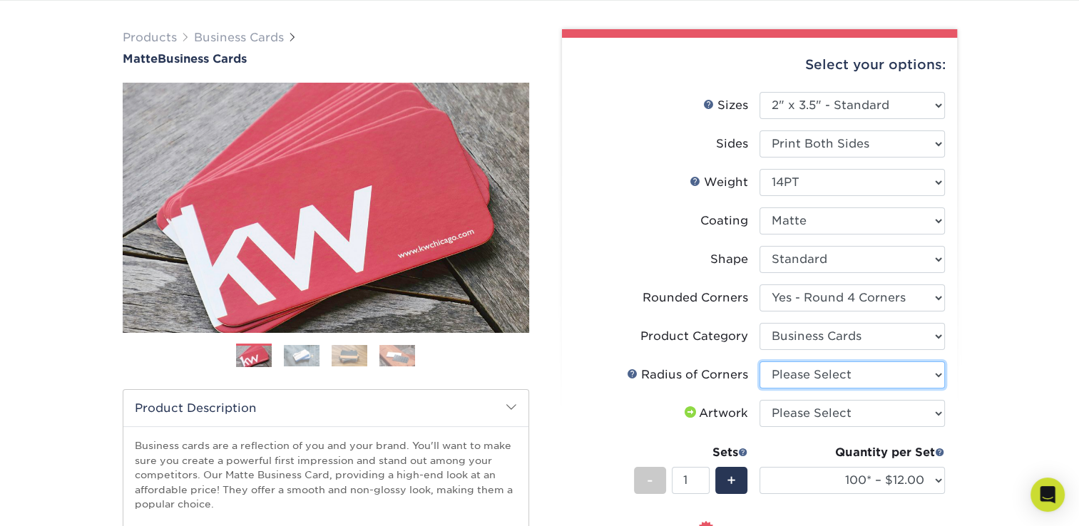
click at [807, 372] on select "Please Select Rounded 1/8" Rounded 1/4"" at bounding box center [852, 375] width 185 height 27
select select "589680c7-ee9a-431b-9d12-d7aeb1386a97"
click at [760, 362] on select "Please Select Rounded 1/8" Rounded 1/4"" at bounding box center [852, 375] width 185 height 27
click at [870, 409] on select "Please Select I will upload files I need a design - $100" at bounding box center [852, 413] width 185 height 27
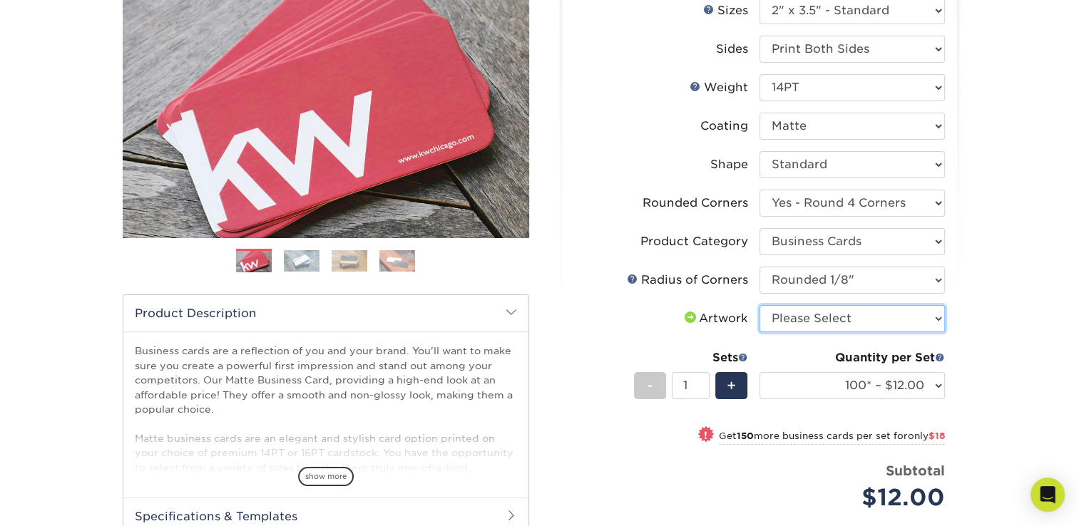
click at [826, 315] on select "Please Select I will upload files I need a design - $100" at bounding box center [852, 318] width 185 height 27
select select "upload"
click at [760, 305] on select "Please Select I will upload files I need a design - $100" at bounding box center [852, 318] width 185 height 27
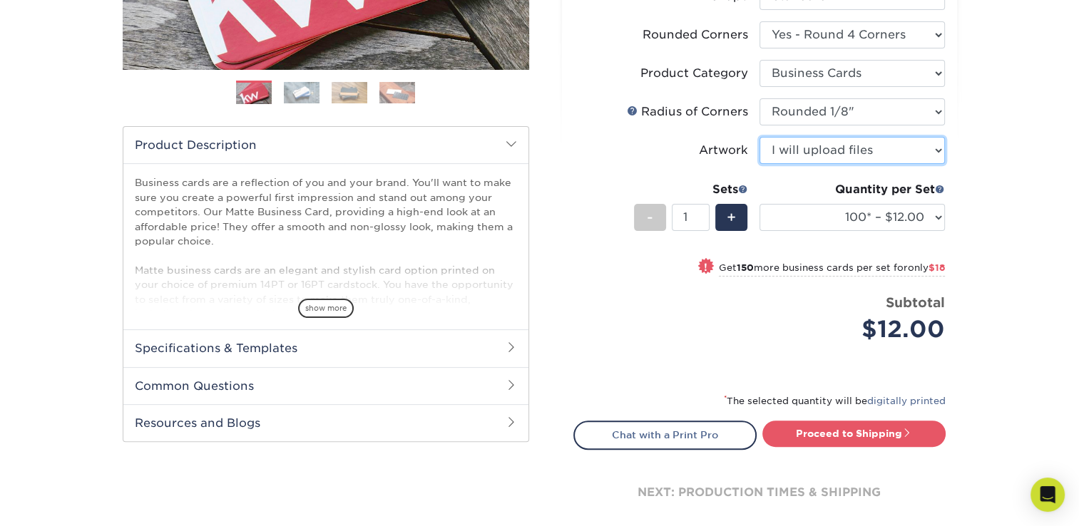
scroll to position [355, 0]
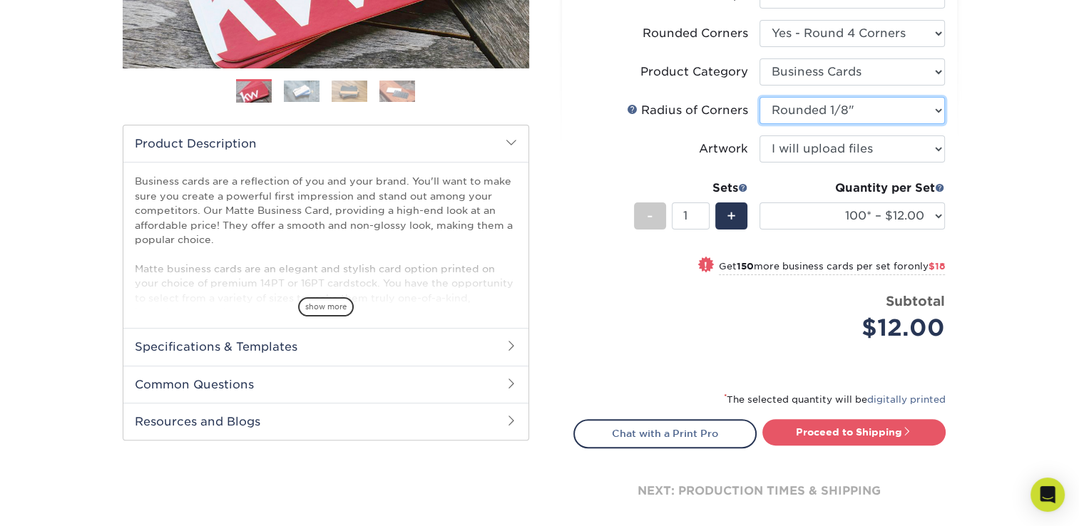
click at [927, 108] on select "Please Select Rounded 1/8" Rounded 1/4"" at bounding box center [852, 110] width 185 height 27
click at [1038, 203] on div "Products Business Cards Matte Business Cards Previous Next 100 $ 9" at bounding box center [539, 160] width 1079 height 849
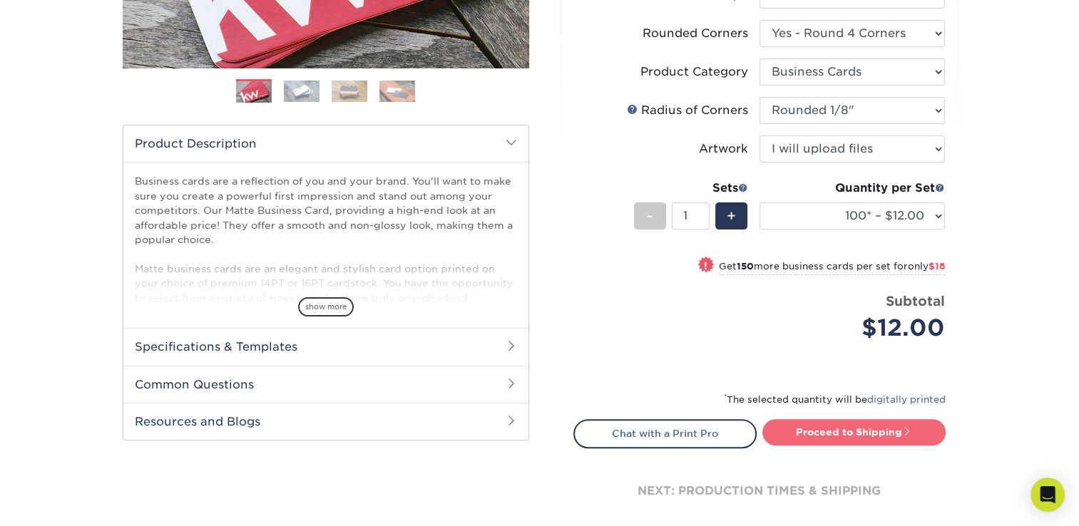
click at [837, 434] on link "Proceed to Shipping" at bounding box center [853, 432] width 183 height 26
type input "Set 1"
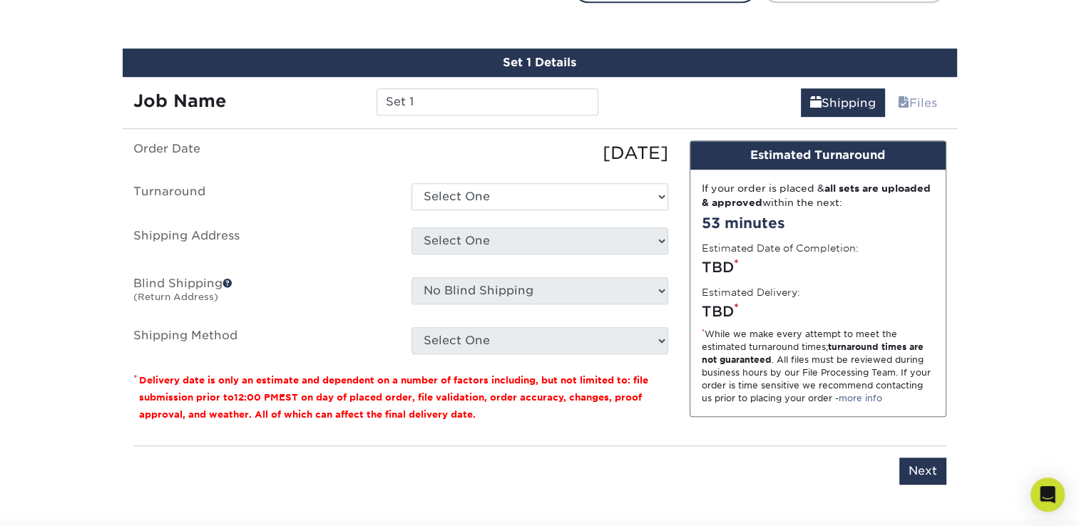
scroll to position [812, 0]
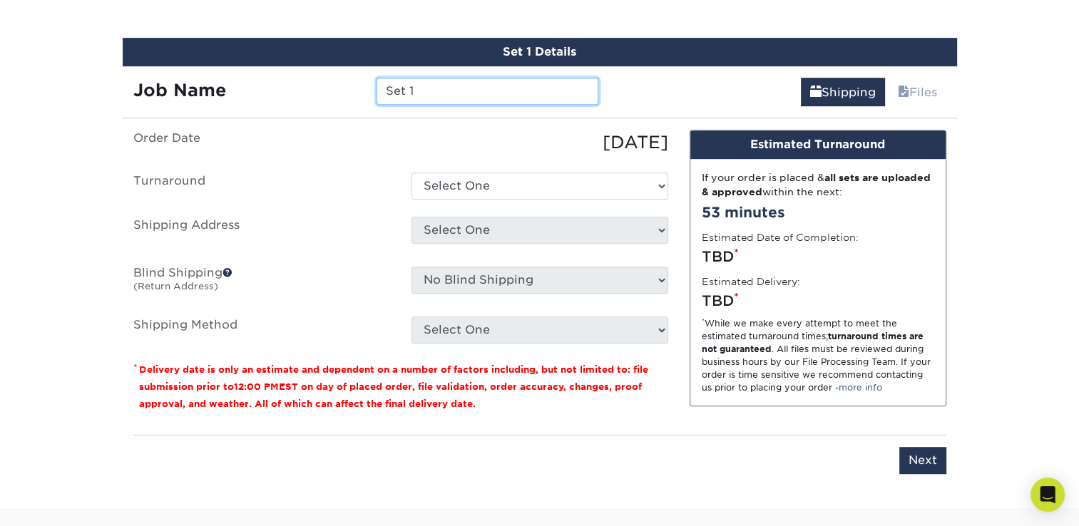
click at [425, 92] on input "Set 1" at bounding box center [488, 91] width 222 height 27
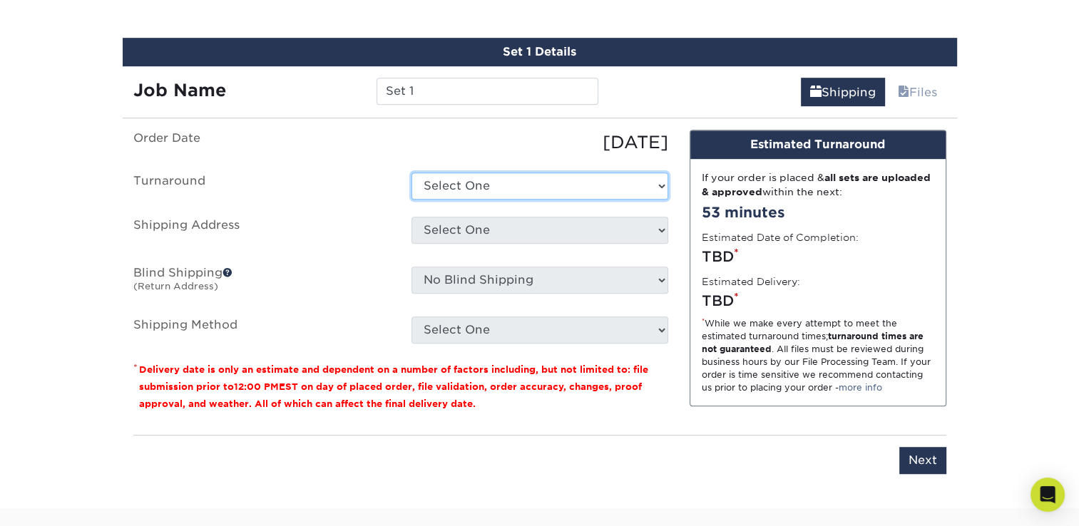
click at [523, 175] on select "Select One 2-4 Business Days 2 Day Next Business Day" at bounding box center [540, 186] width 257 height 27
select select "406834cd-07b5-4385-9457-9ffdc992e487"
click at [412, 173] on select "Select One 2-4 Business Days 2 Day Next Business Day" at bounding box center [540, 186] width 257 height 27
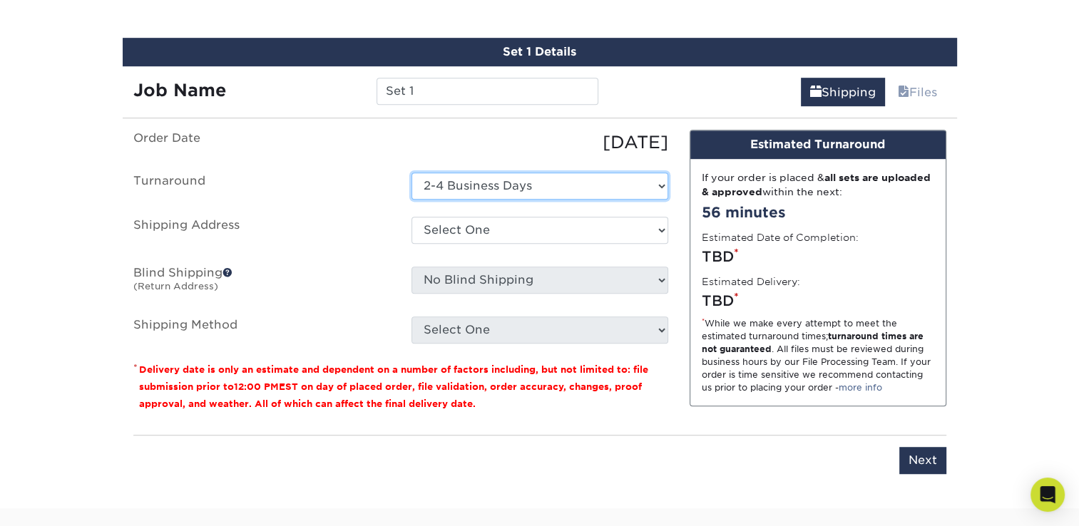
click at [459, 189] on select "Select One 2-4 Business Days 2 Day Next Business Day" at bounding box center [540, 186] width 257 height 27
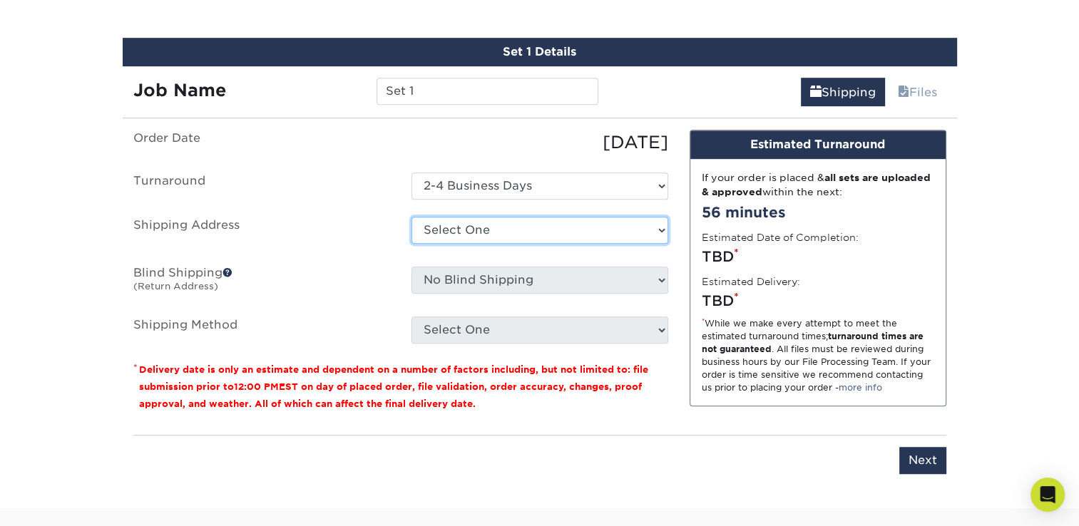
click at [454, 228] on select "Select One + Add New Address - Login" at bounding box center [540, 230] width 257 height 27
click at [382, 257] on ul "Order Date 10/09/2025 Turnaround Select One 2-4 Business Days 2 Day Next Busine…" at bounding box center [400, 237] width 535 height 214
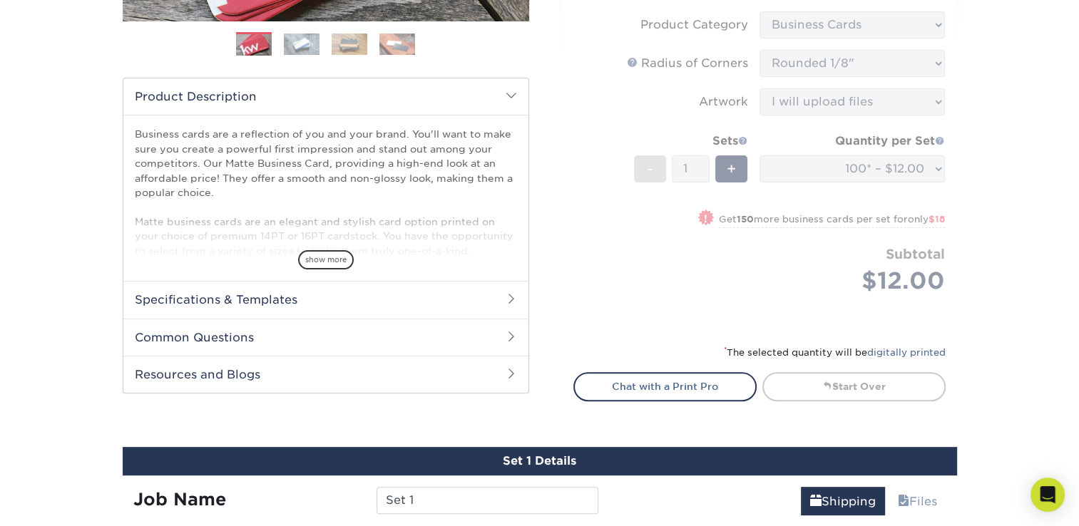
scroll to position [409, 0]
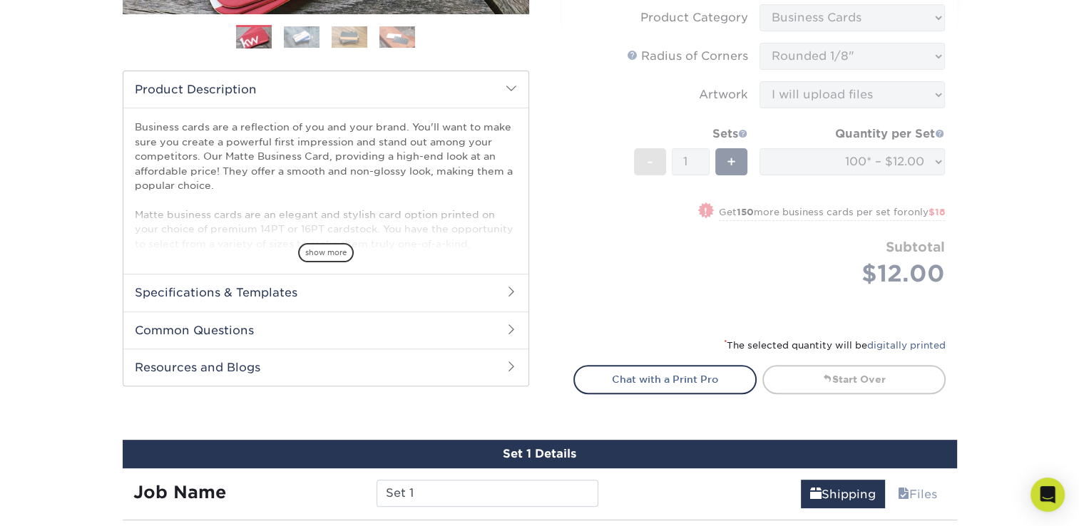
click at [492, 292] on h2 "Specifications & Templates" at bounding box center [325, 292] width 405 height 37
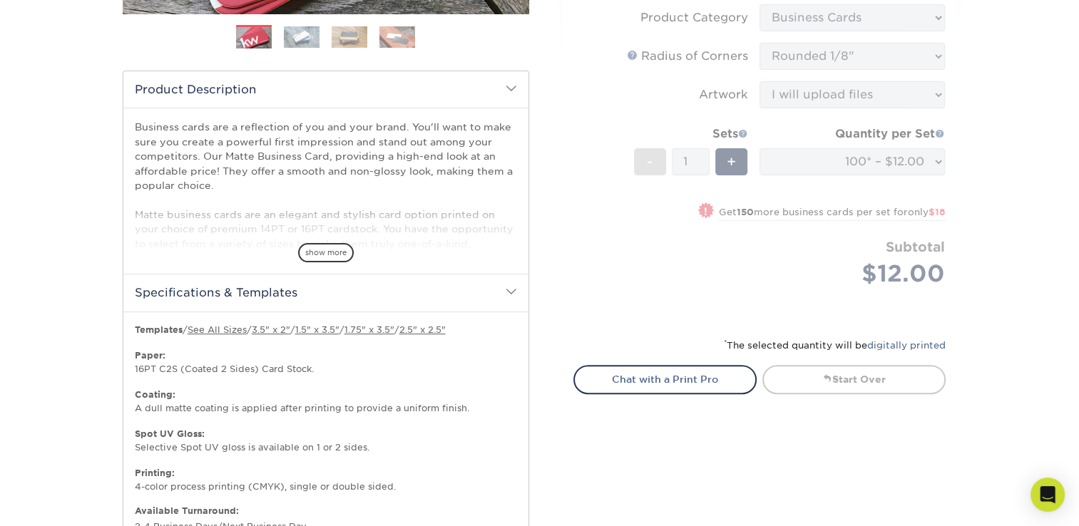
click at [511, 287] on span at bounding box center [511, 291] width 11 height 11
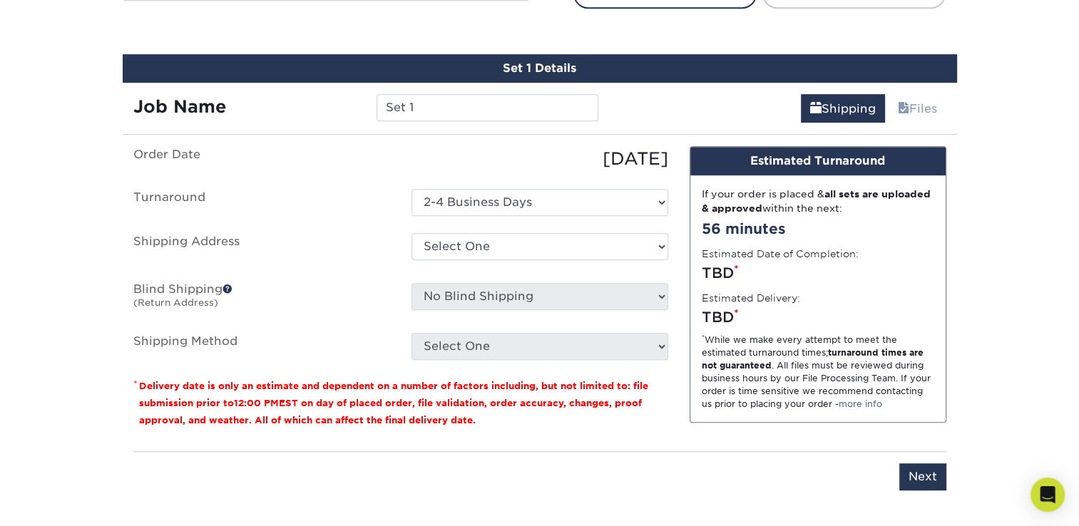
scroll to position [798, 0]
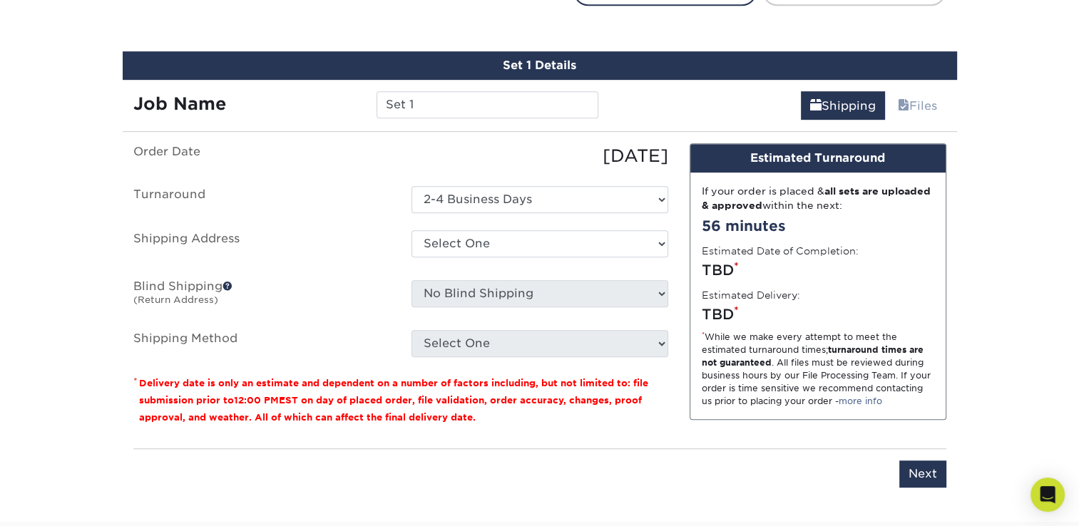
click at [722, 198] on strong "all sets are uploaded & approved" at bounding box center [816, 198] width 229 height 26
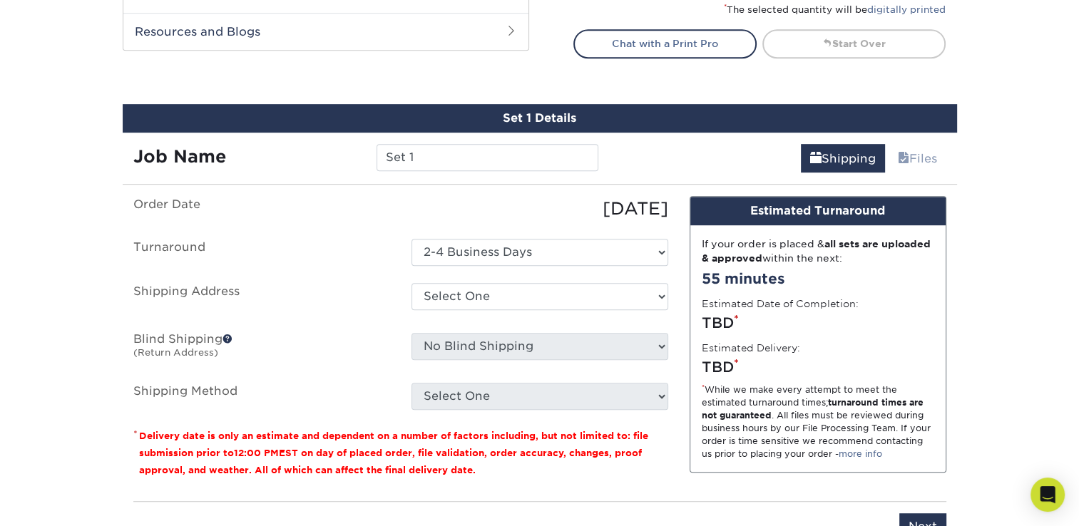
scroll to position [745, 0]
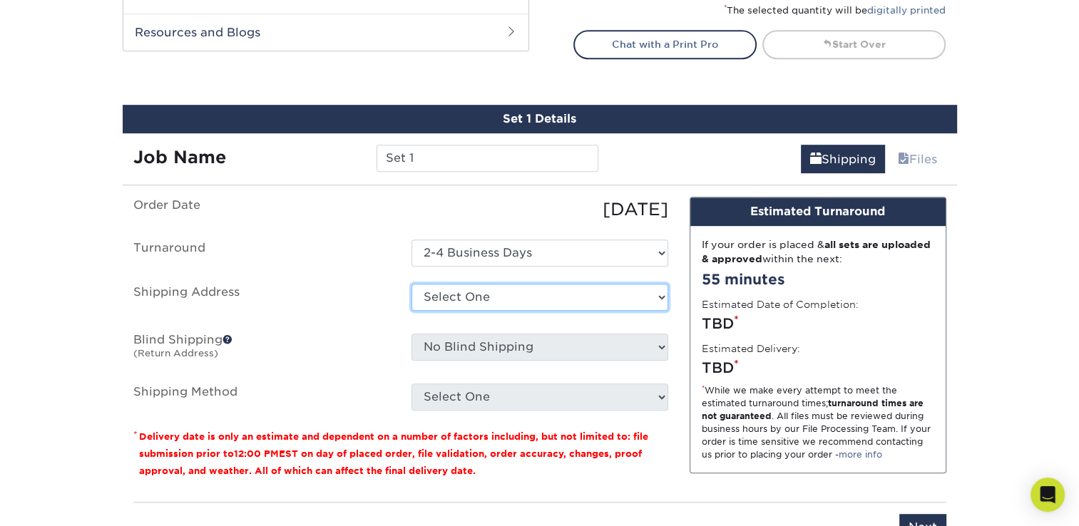
click at [566, 295] on select "Select One + Add New Address - Login" at bounding box center [540, 297] width 257 height 27
select select "newaddress"
click at [412, 284] on select "Select One + Add New Address - Login" at bounding box center [540, 297] width 257 height 27
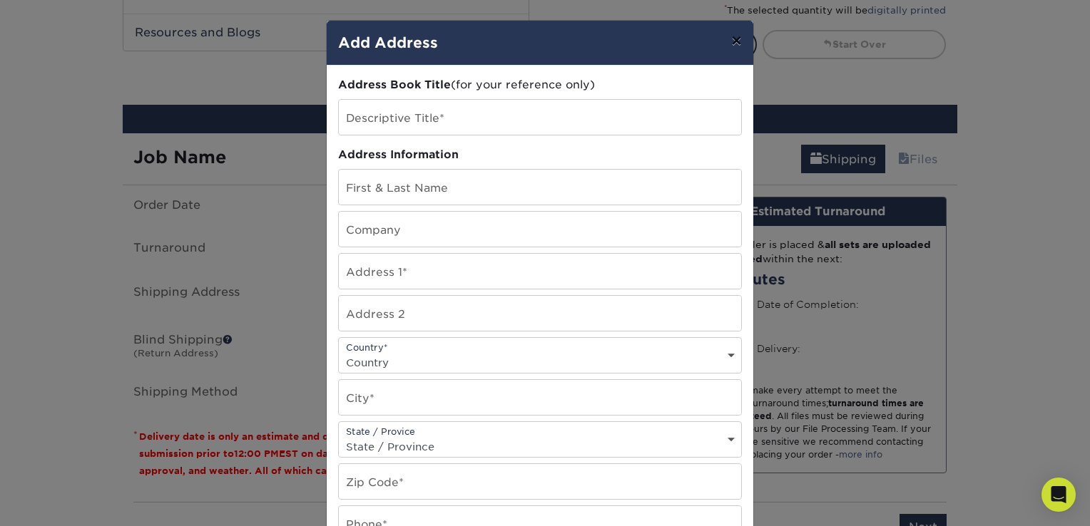
click at [733, 41] on button "×" at bounding box center [736, 41] width 33 height 40
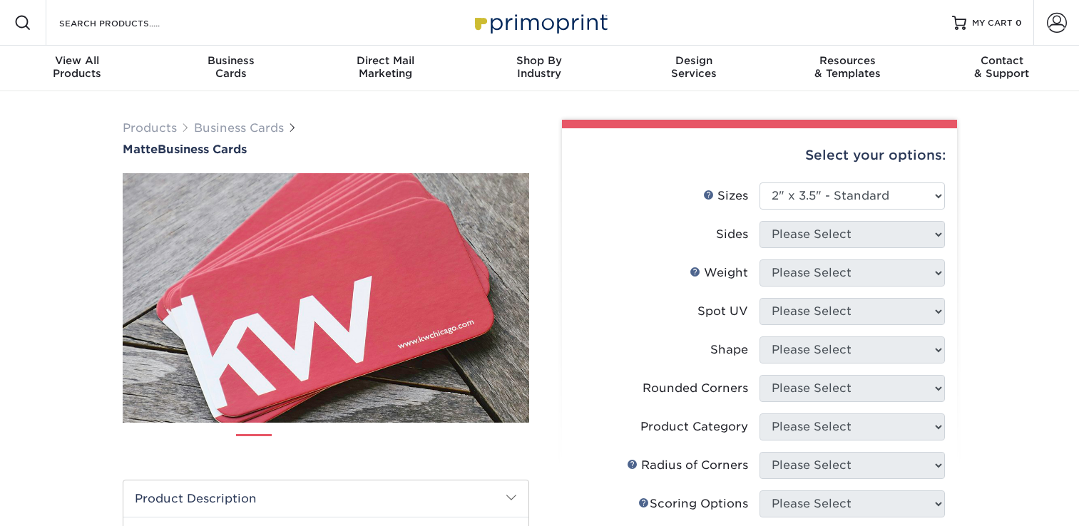
select select "2.00x3.50"
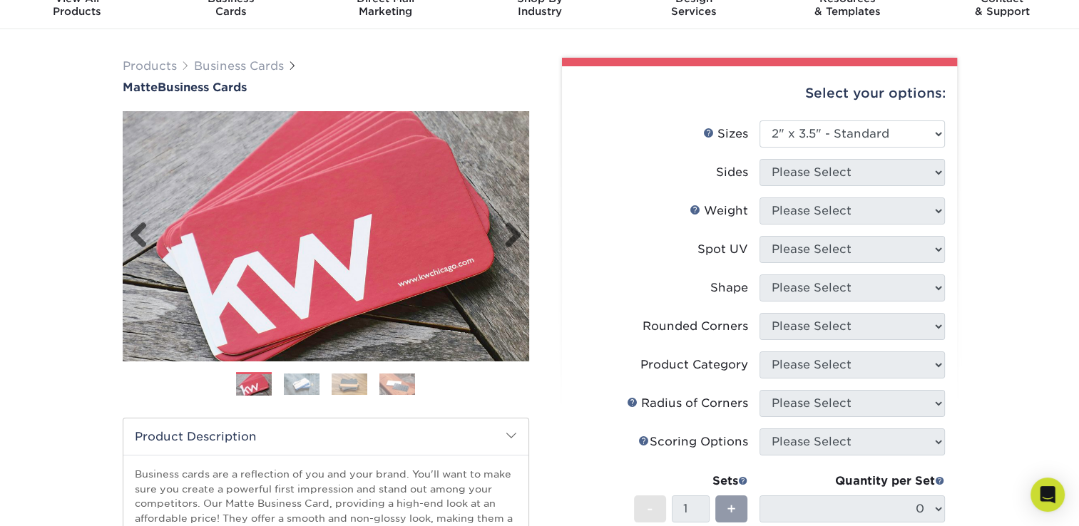
scroll to position [63, 0]
click at [343, 389] on img at bounding box center [350, 383] width 36 height 21
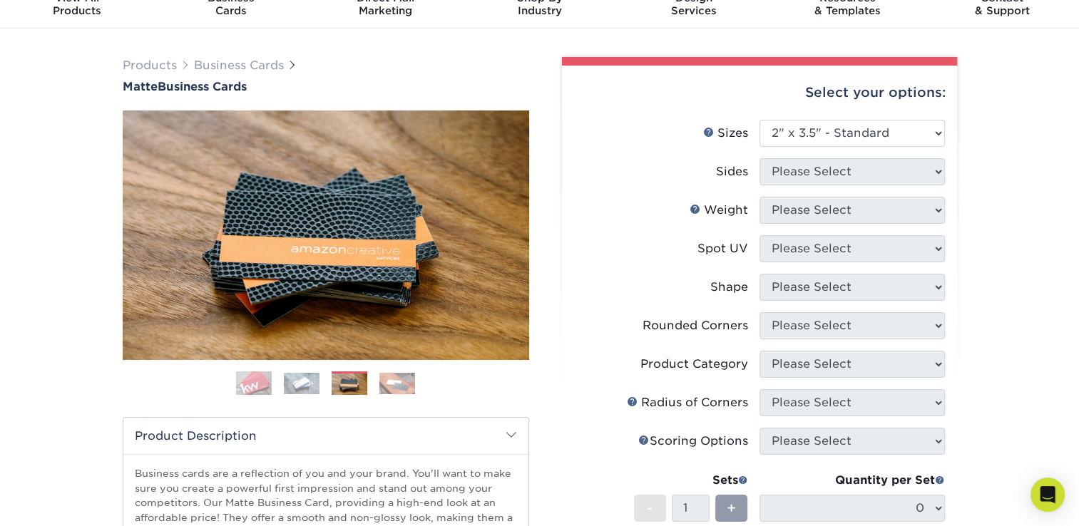
click at [302, 385] on img at bounding box center [302, 383] width 36 height 21
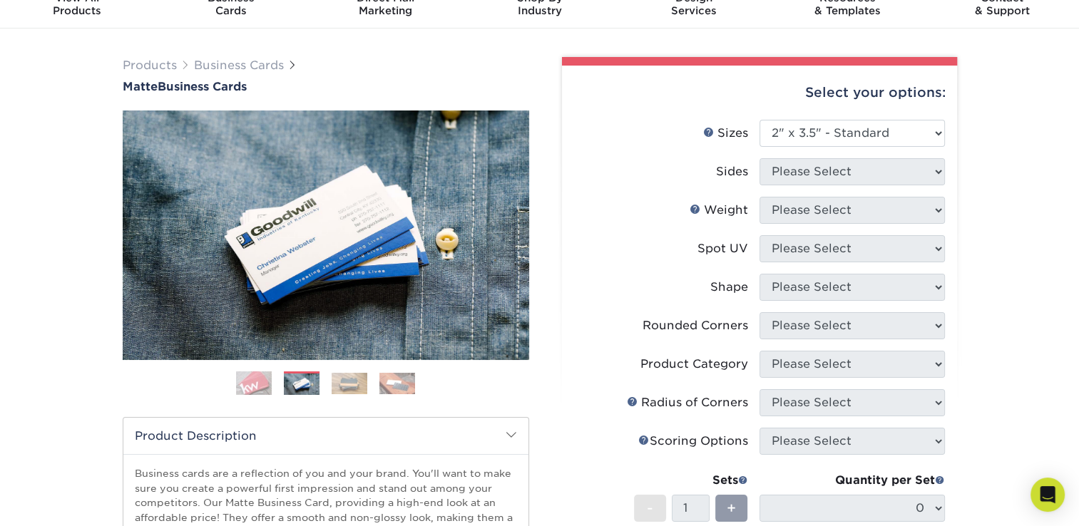
click at [391, 384] on img at bounding box center [397, 383] width 36 height 21
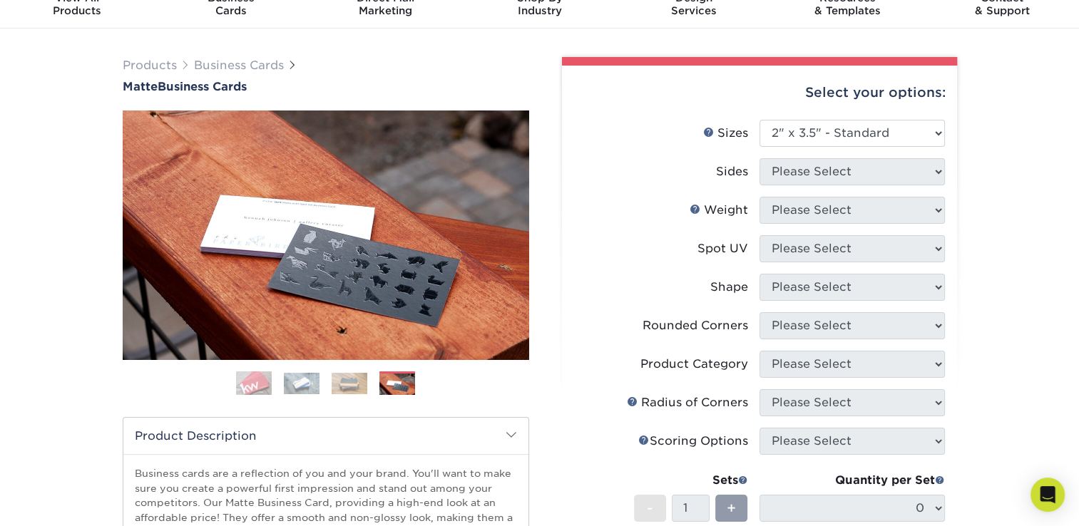
click at [247, 387] on img at bounding box center [254, 384] width 36 height 36
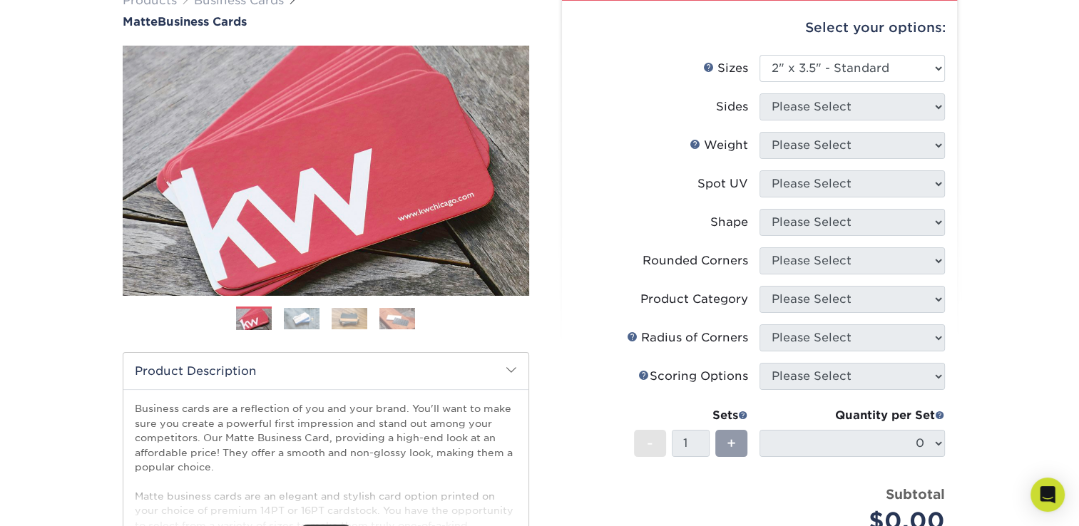
scroll to position [0, 0]
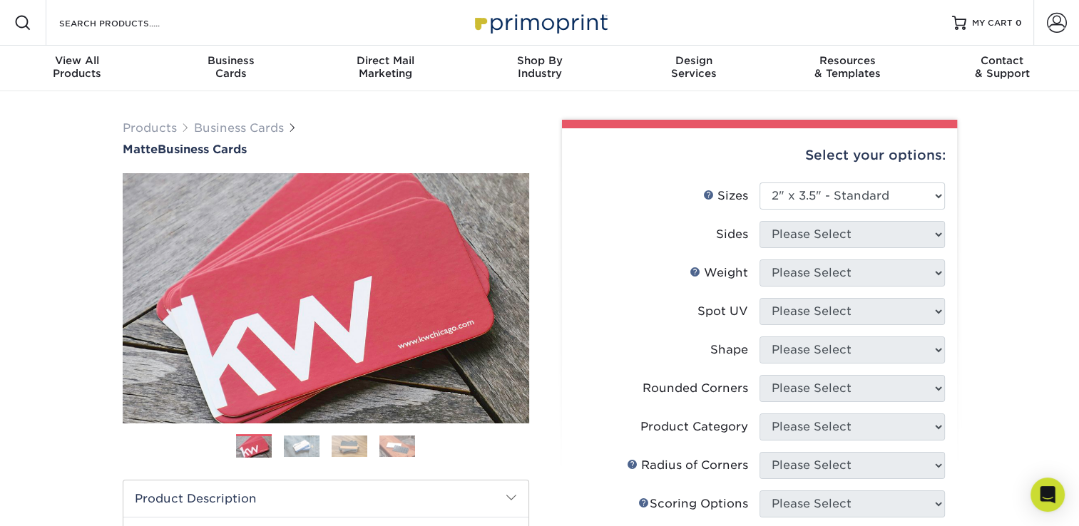
click at [1026, 313] on div "Products Business Cards Matte Business Cards Previous Next 100 $ 9" at bounding box center [539, 484] width 1079 height 787
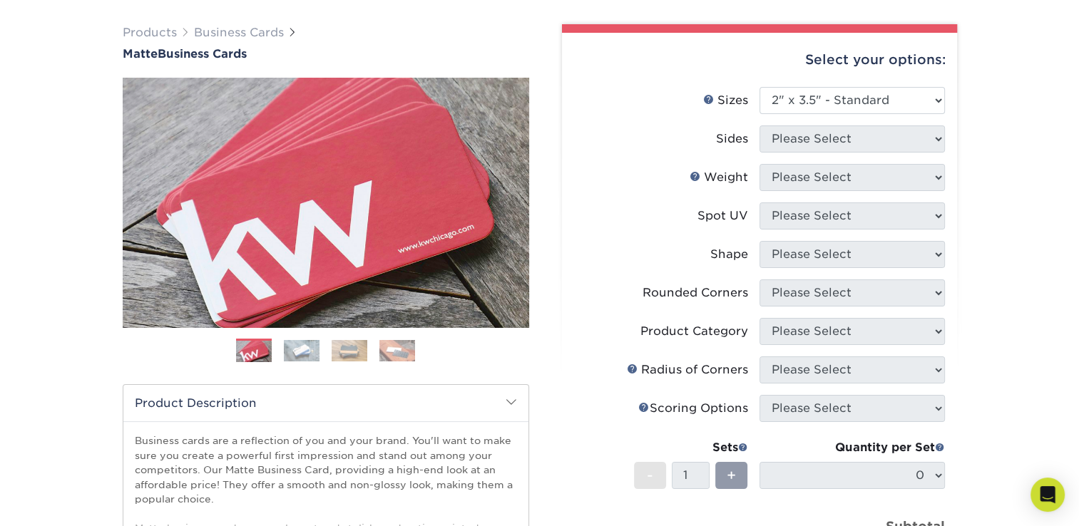
scroll to position [94, 0]
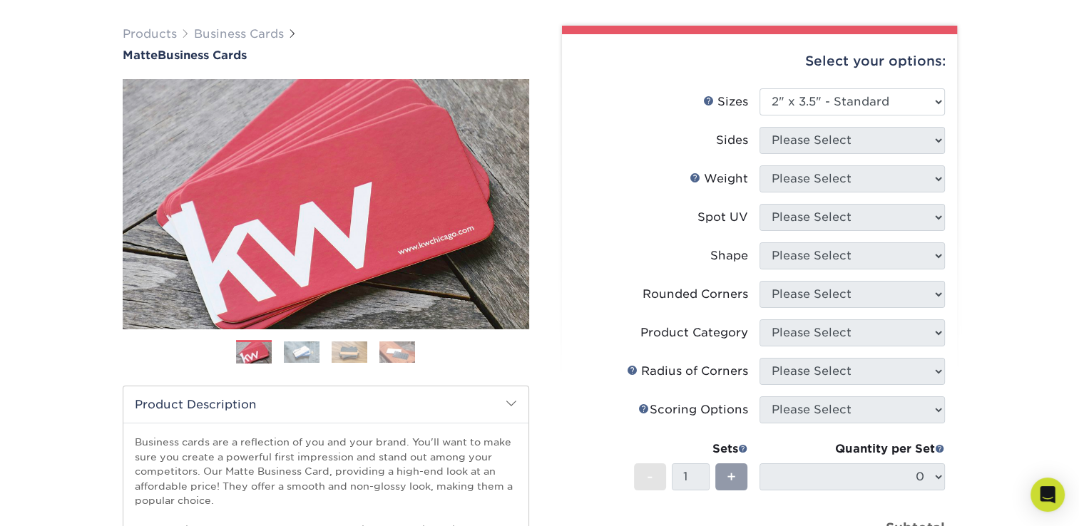
click at [1041, 168] on div "Products Business Cards Matte Business Cards Previous Next 100 $ 9" at bounding box center [539, 390] width 1079 height 787
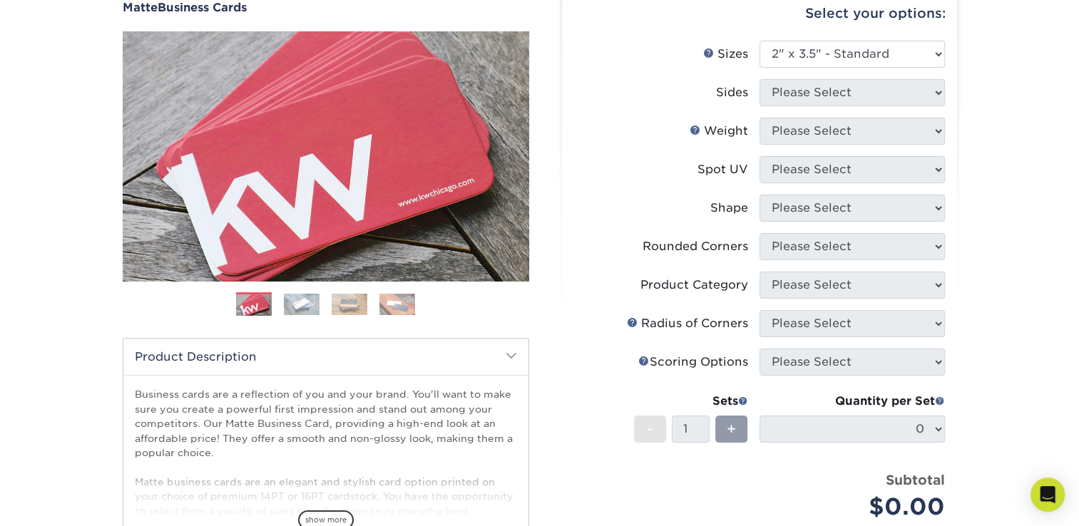
scroll to position [0, 0]
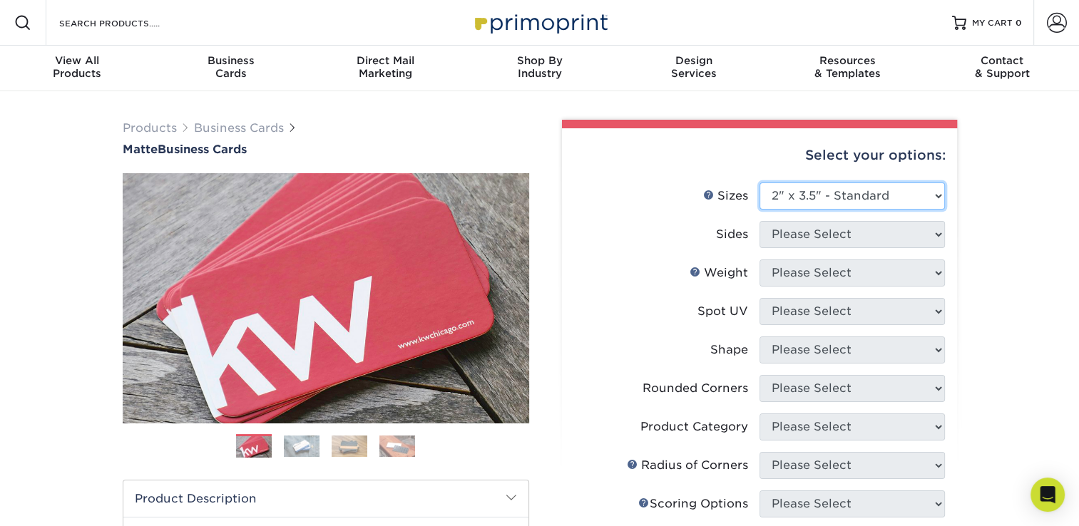
click at [876, 192] on select "Please Select 1.5" x 3.5" - Mini 1.75" x 3.5" - Mini 2" x 2" - Square 2" x 3" -…" at bounding box center [852, 196] width 185 height 27
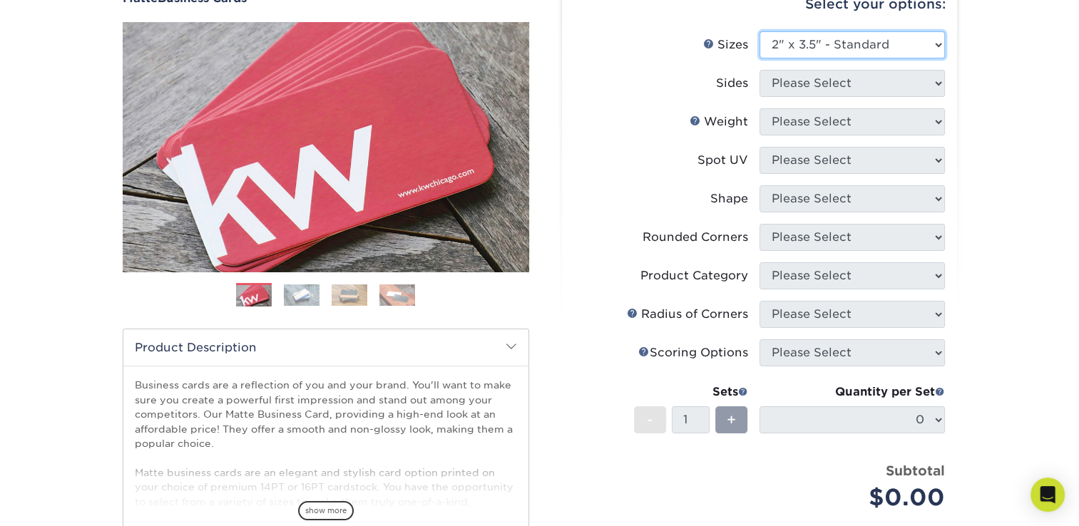
scroll to position [148, 0]
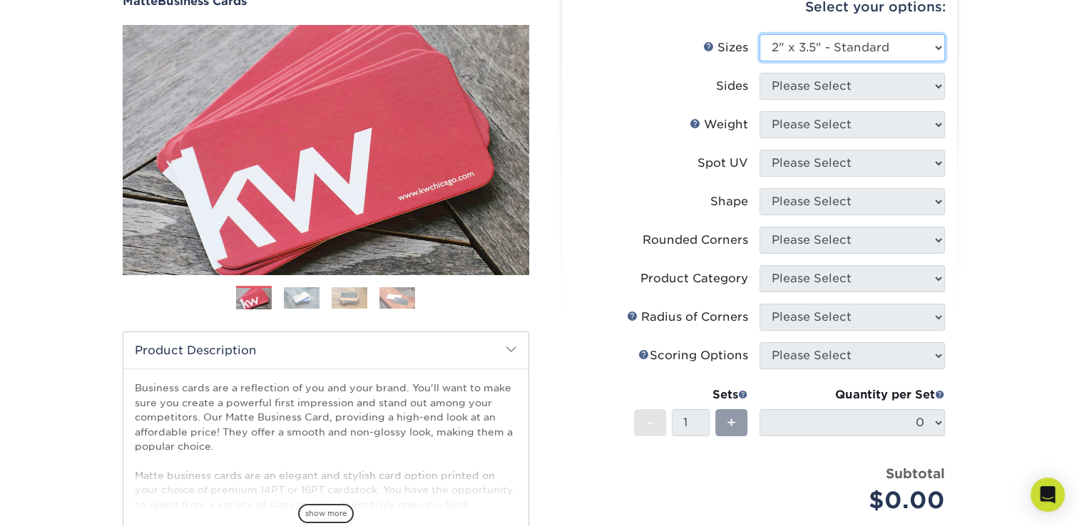
click at [896, 58] on select "Please Select 1.5" x 3.5" - Mini 1.75" x 3.5" - Mini 2" x 2" - Square 2" x 3" -…" at bounding box center [852, 47] width 185 height 27
click at [760, 34] on select "Please Select 1.5" x 3.5" - Mini 1.75" x 3.5" - Mini 2" x 2" - Square 2" x 3" -…" at bounding box center [852, 47] width 185 height 27
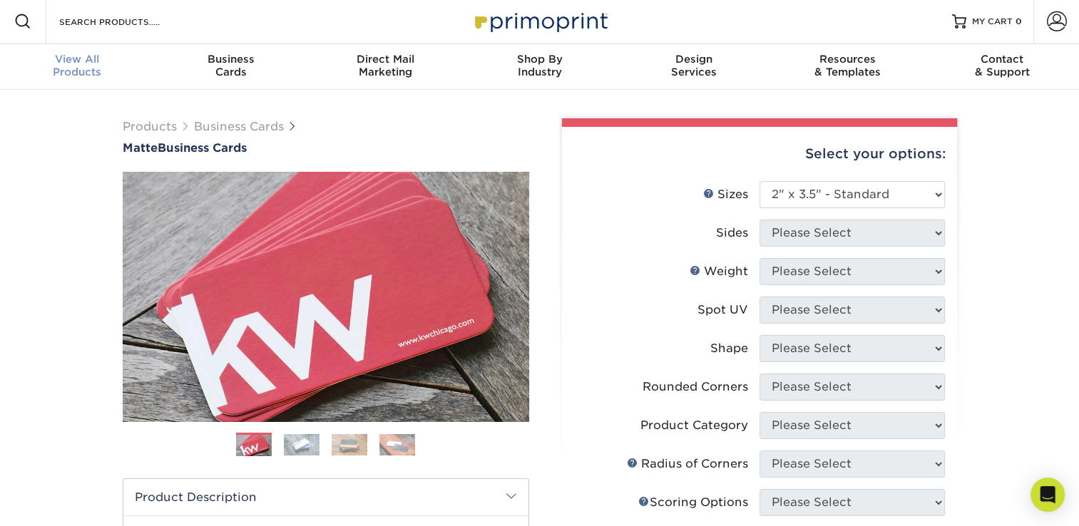
scroll to position [2, 0]
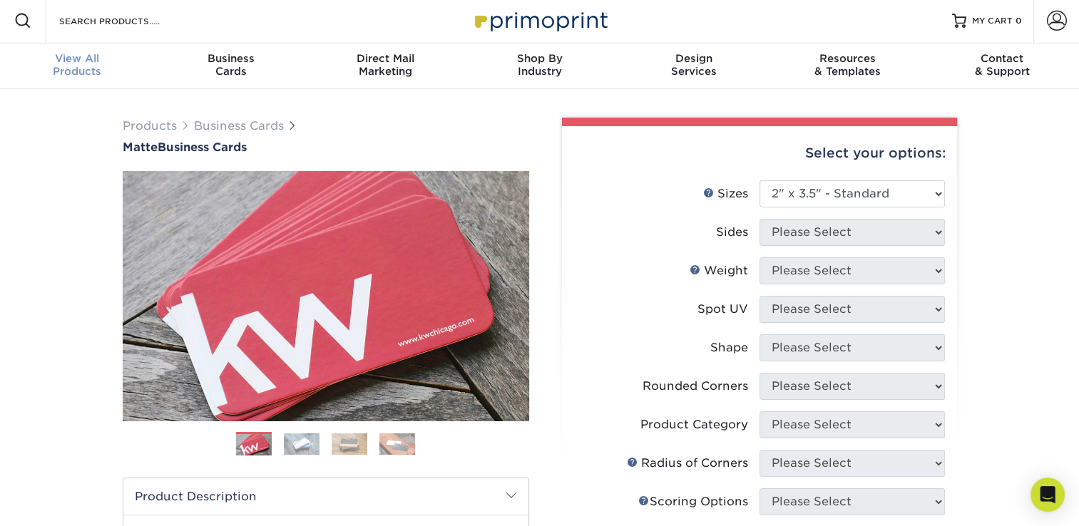
click at [63, 76] on div "View All Products" at bounding box center [77, 65] width 154 height 26
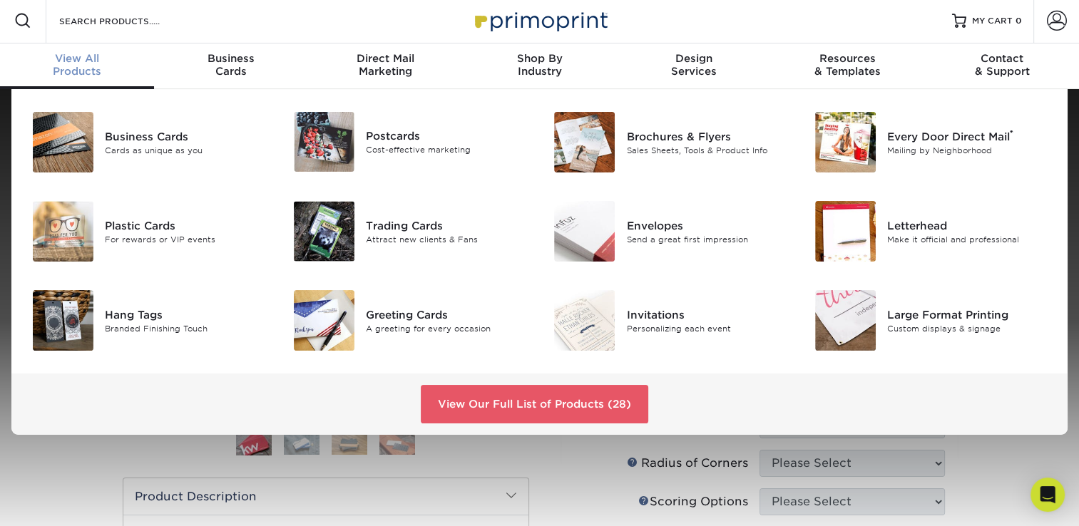
click at [63, 63] on span "View All" at bounding box center [77, 58] width 154 height 13
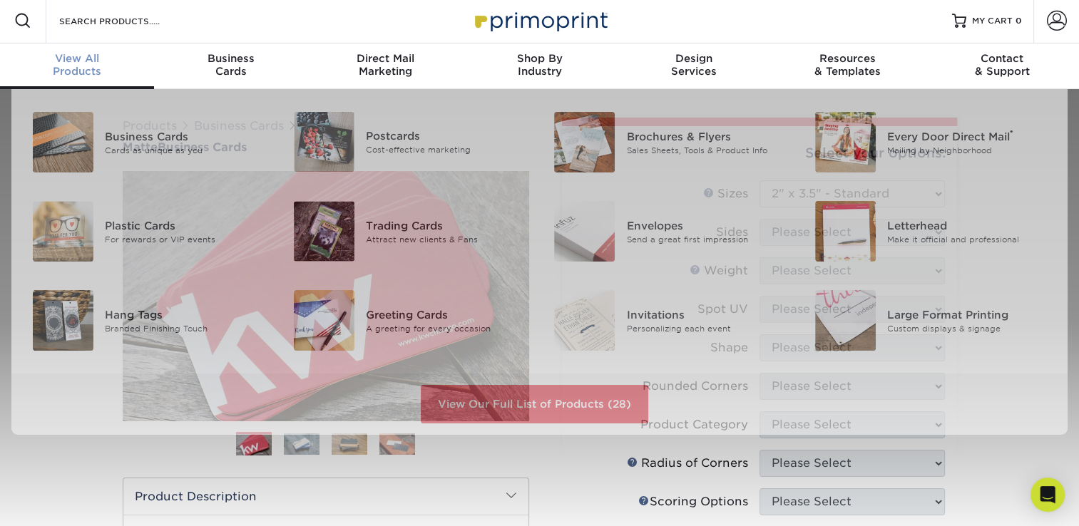
scroll to position [3, 0]
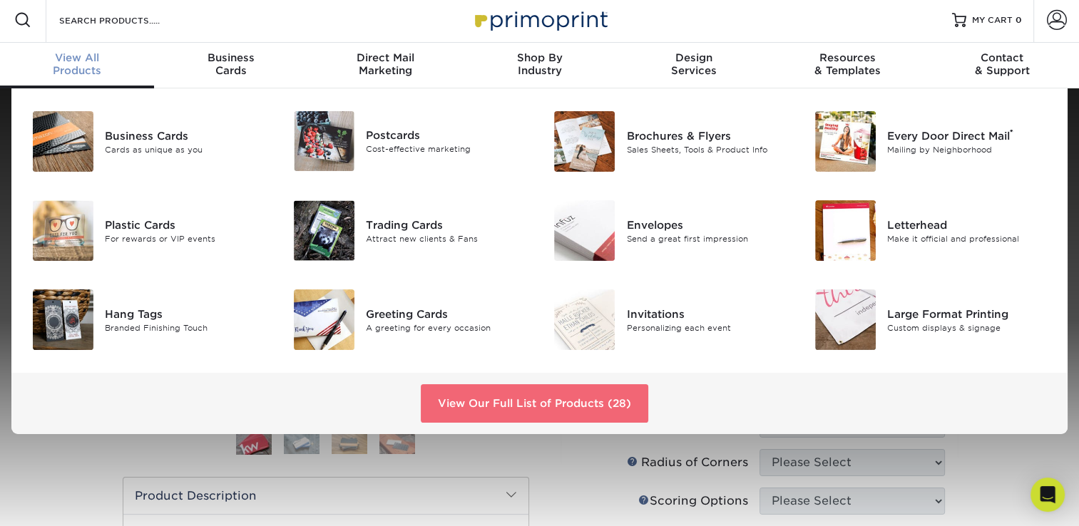
click at [533, 394] on link "View Our Full List of Products (28)" at bounding box center [535, 403] width 228 height 39
